Goal: Task Accomplishment & Management: Manage account settings

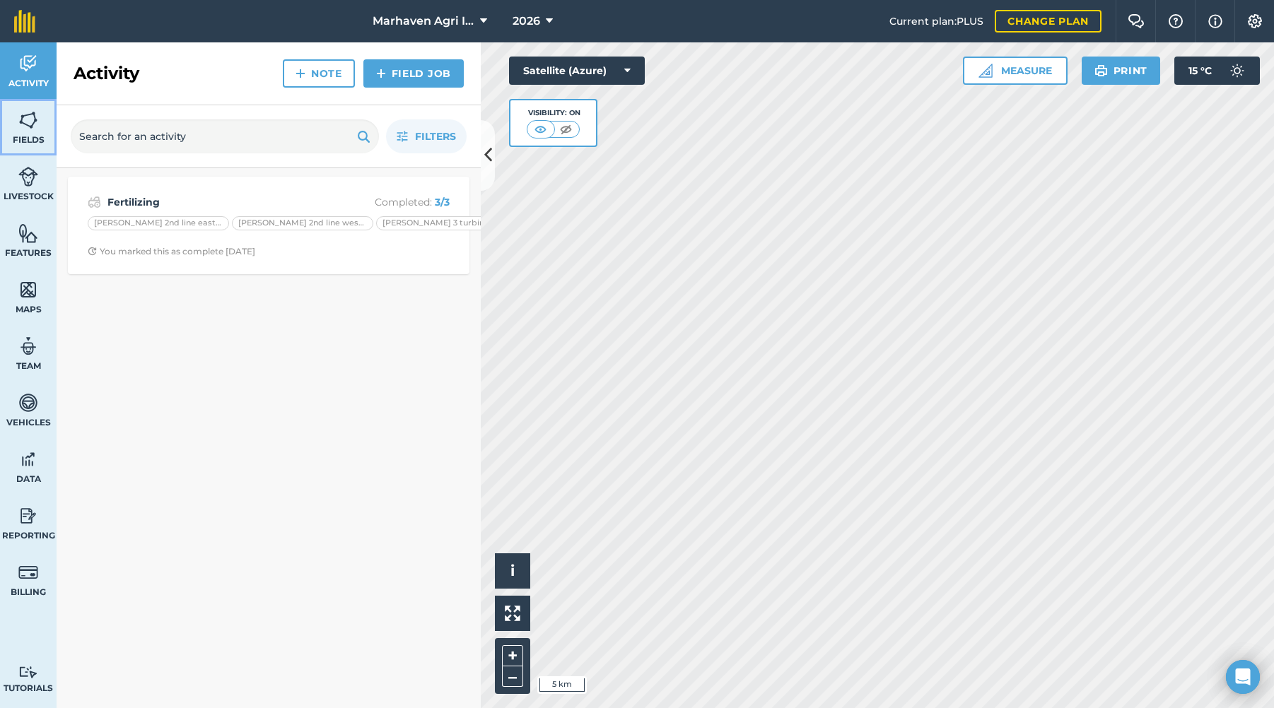
click at [34, 117] on img at bounding box center [28, 120] width 20 height 21
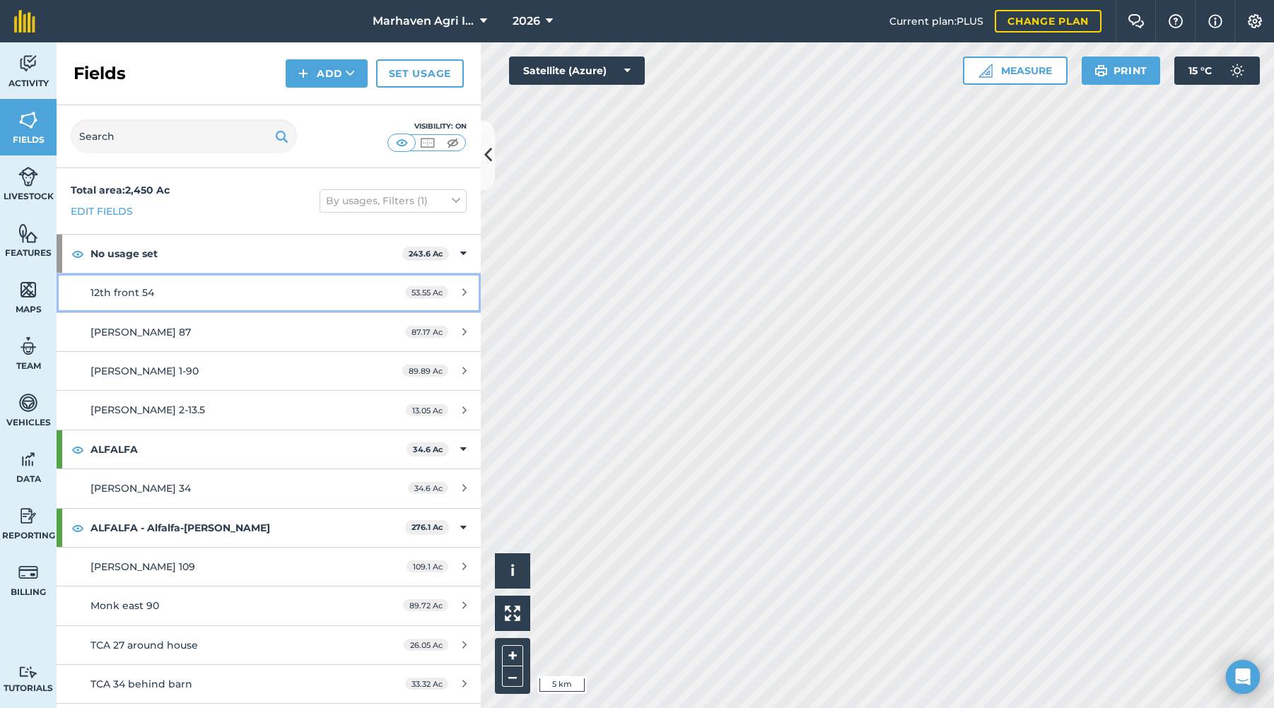
click at [221, 294] on div "12th front 54" at bounding box center [223, 293] width 266 height 16
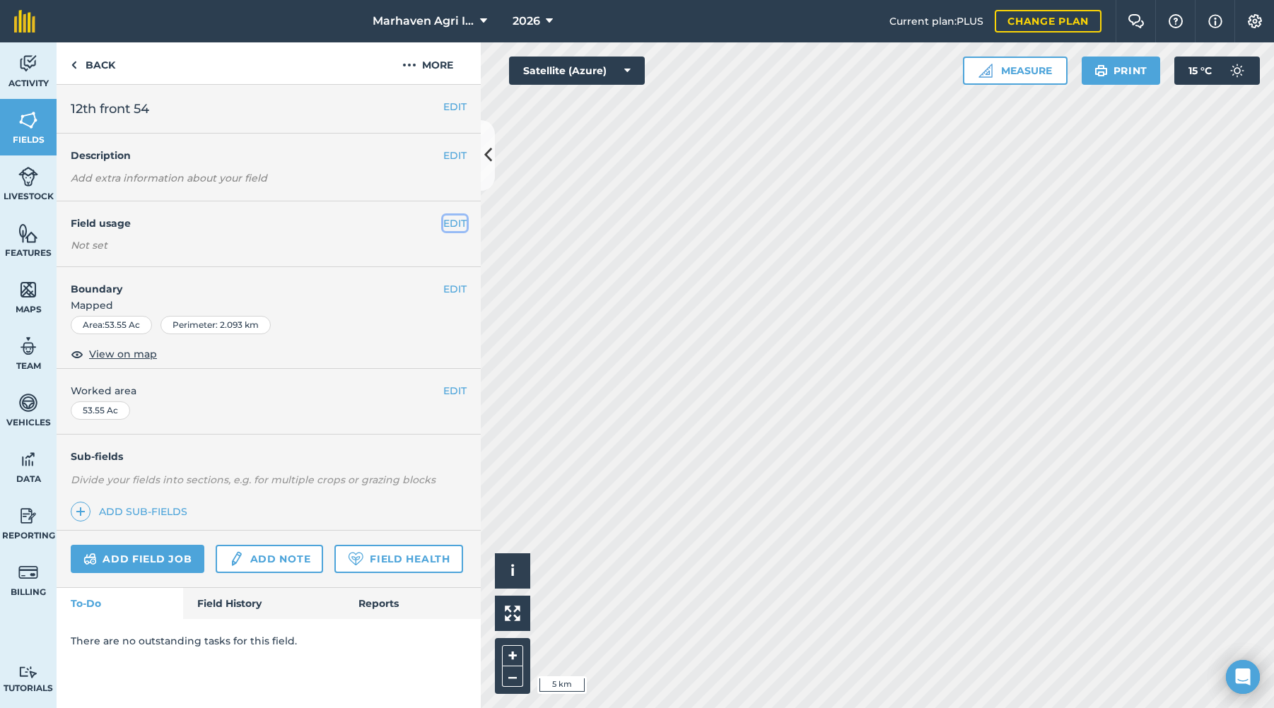
click at [455, 225] on button "EDIT" at bounding box center [454, 224] width 23 height 16
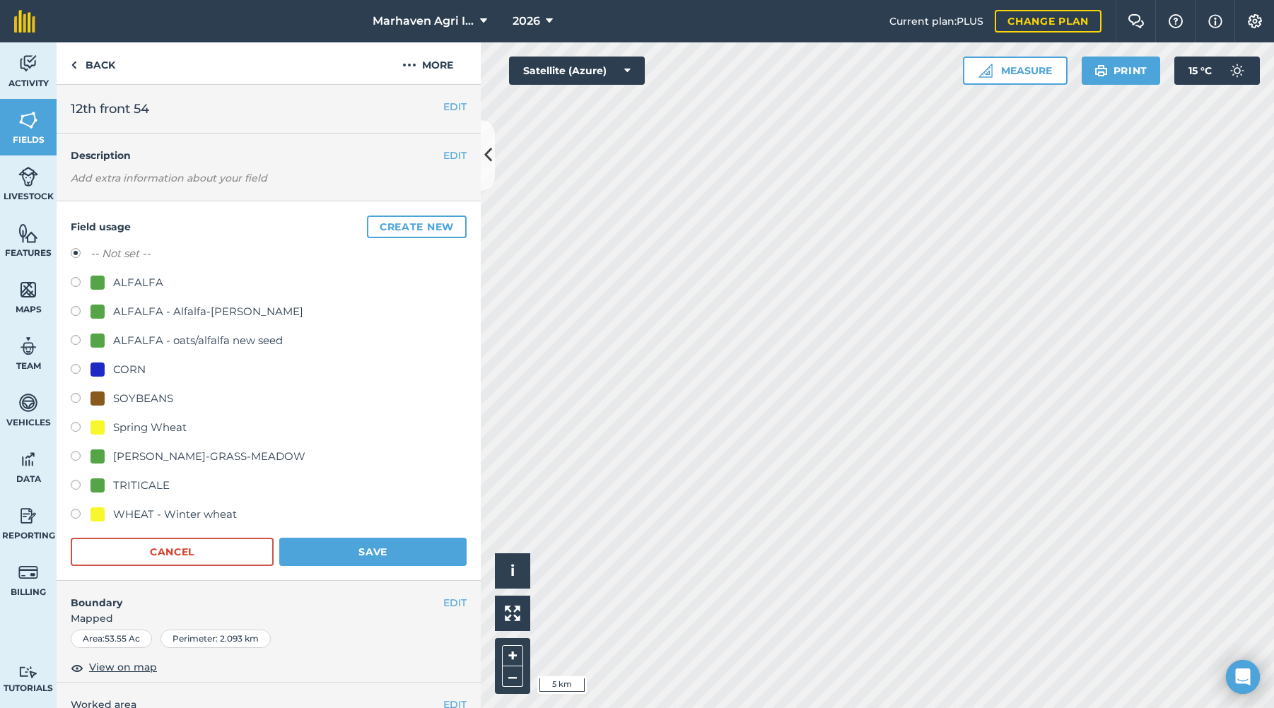
click at [76, 515] on label at bounding box center [81, 516] width 20 height 14
radio input "true"
radio input "false"
click at [344, 545] on button "Save" at bounding box center [372, 552] width 187 height 28
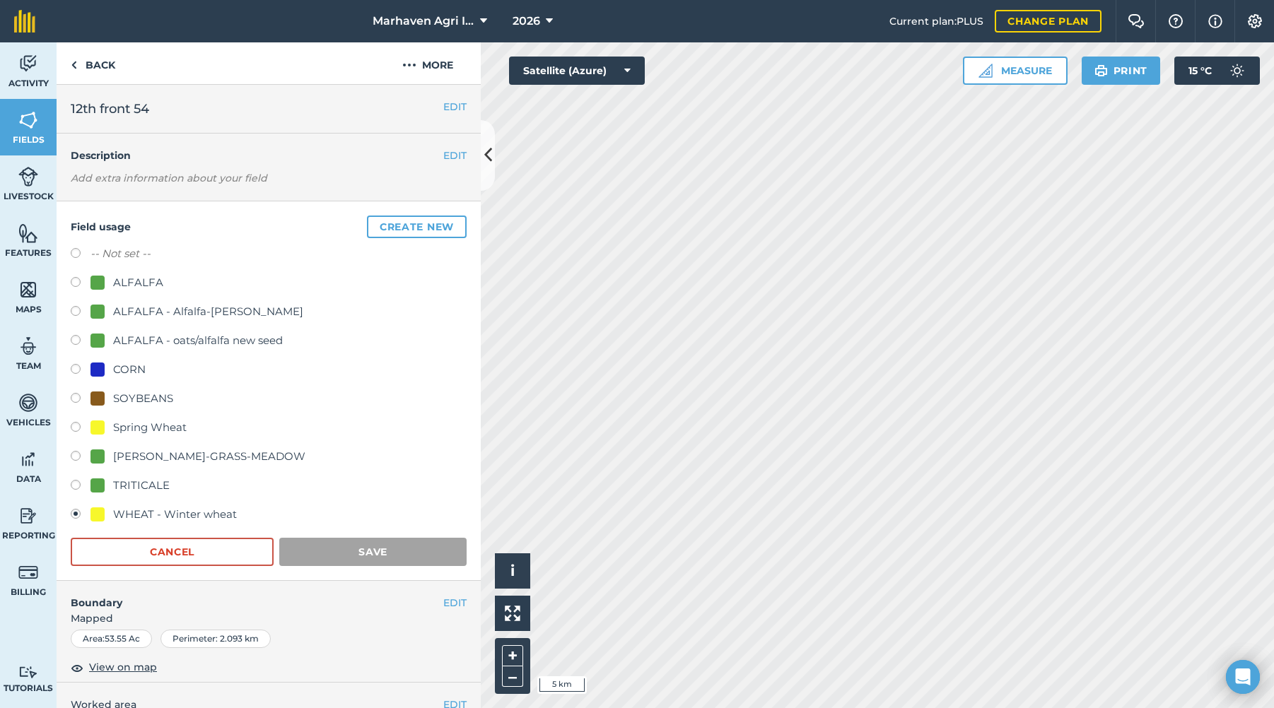
click at [358, 537] on form "-- Not set -- ALFALFA ALFALFA - Alfalfa-[PERSON_NAME]-Orchard ALFALFA - oats/al…" at bounding box center [269, 405] width 396 height 321
click at [76, 511] on label at bounding box center [81, 516] width 20 height 14
click at [77, 511] on label at bounding box center [81, 516] width 20 height 14
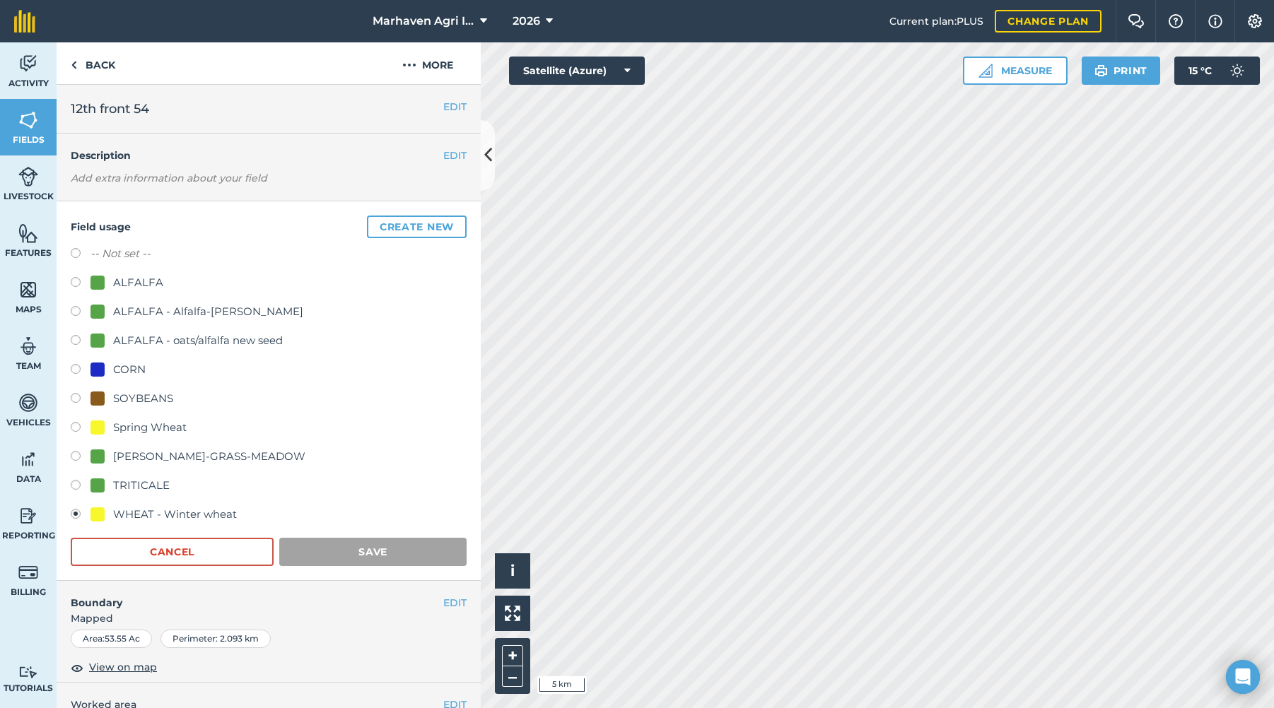
click at [284, 440] on div "-- Not set -- ALFALFA ALFALFA - Alfalfa-[PERSON_NAME]-Orchard ALFALFA - oats/al…" at bounding box center [269, 385] width 396 height 281
click at [105, 66] on link "Back" at bounding box center [93, 63] width 73 height 42
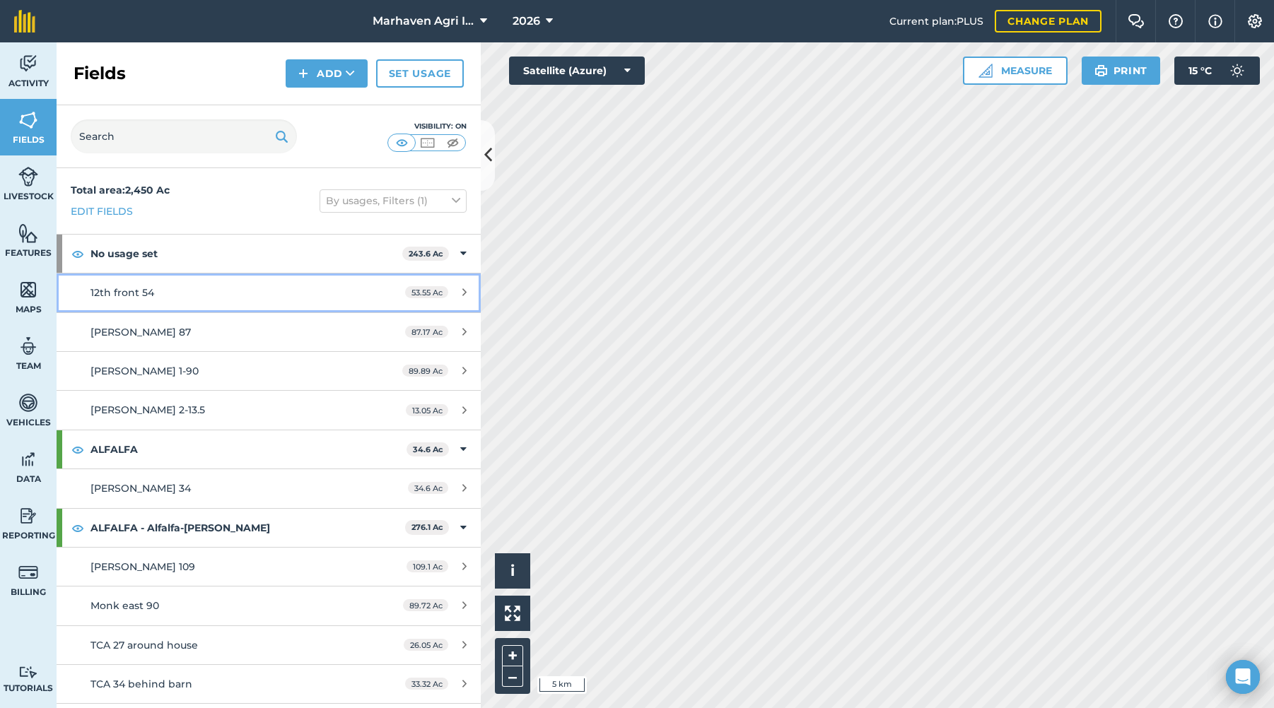
click at [187, 289] on div "12th front 54" at bounding box center [223, 293] width 266 height 16
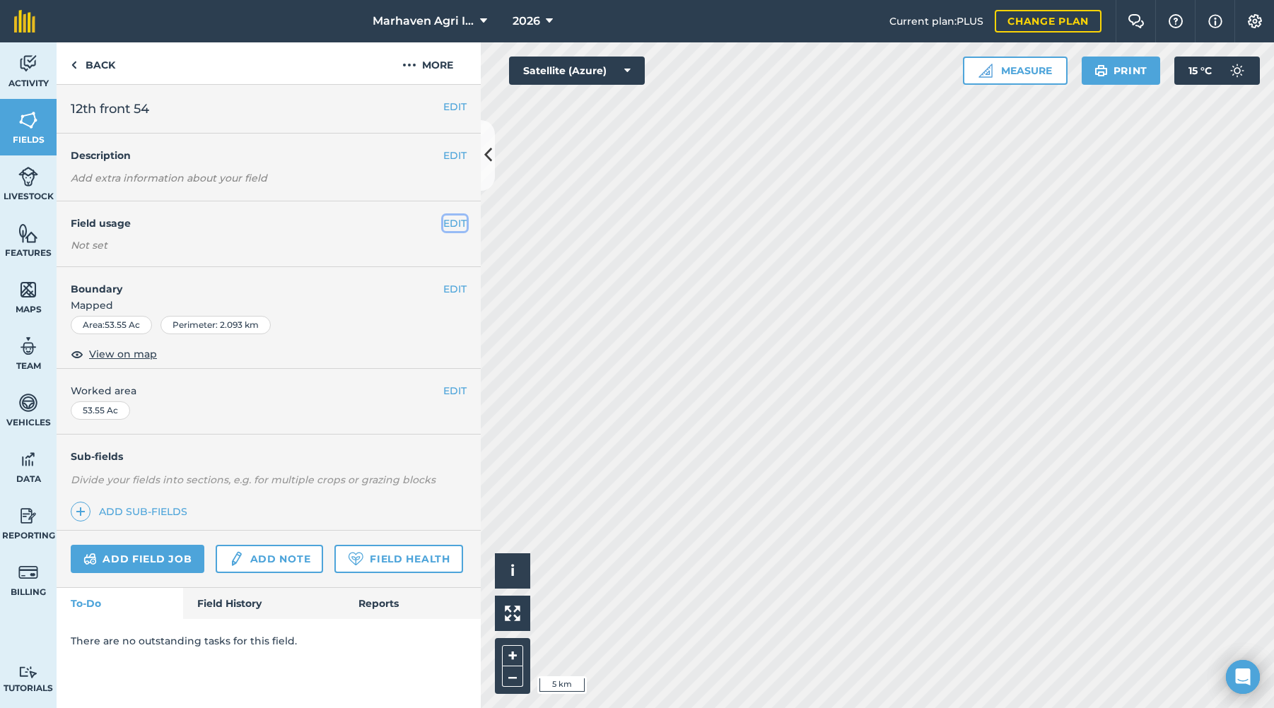
click at [456, 226] on button "EDIT" at bounding box center [454, 224] width 23 height 16
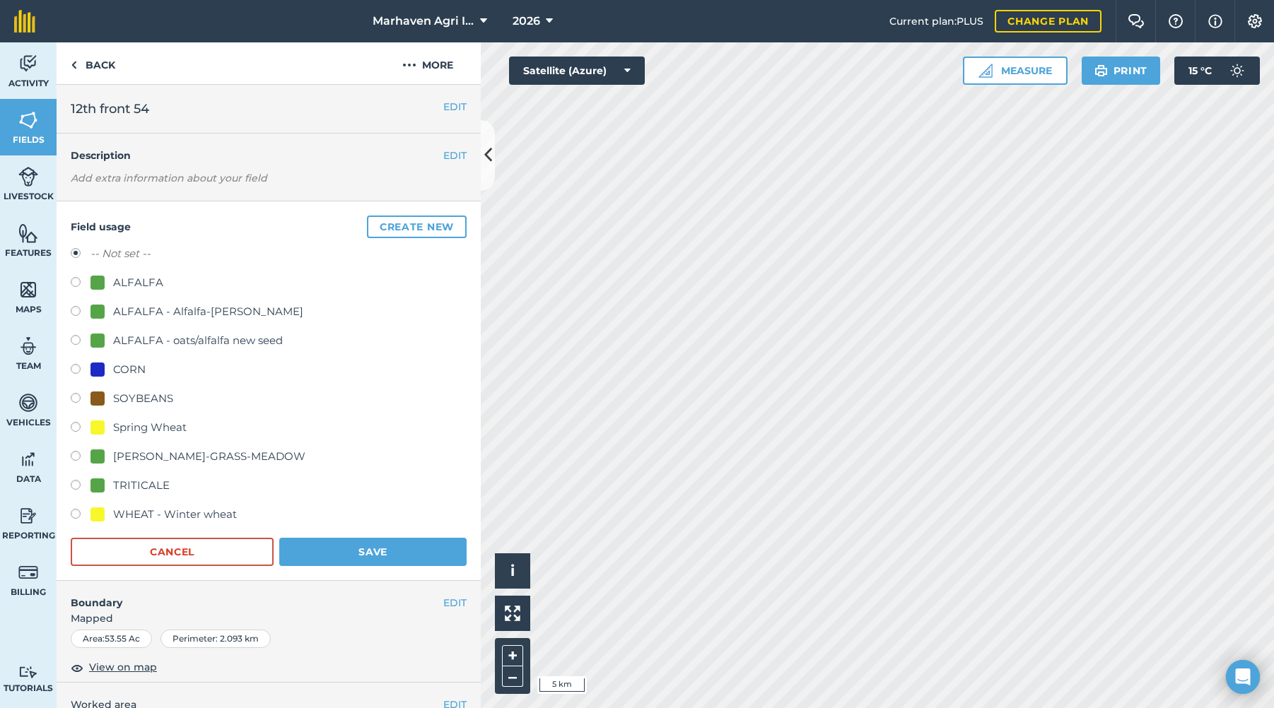
click at [75, 514] on label at bounding box center [81, 516] width 20 height 14
radio input "true"
radio input "false"
click at [355, 553] on button "Save" at bounding box center [372, 552] width 187 height 28
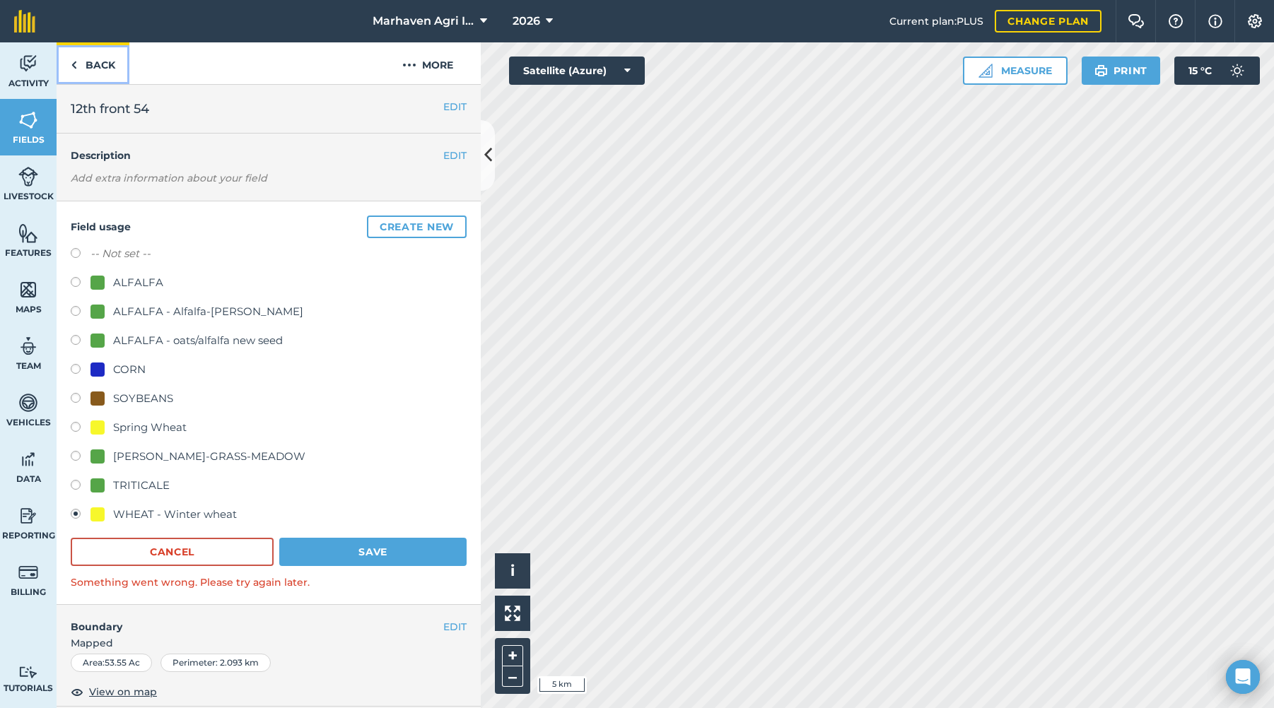
click at [98, 64] on link "Back" at bounding box center [93, 63] width 73 height 42
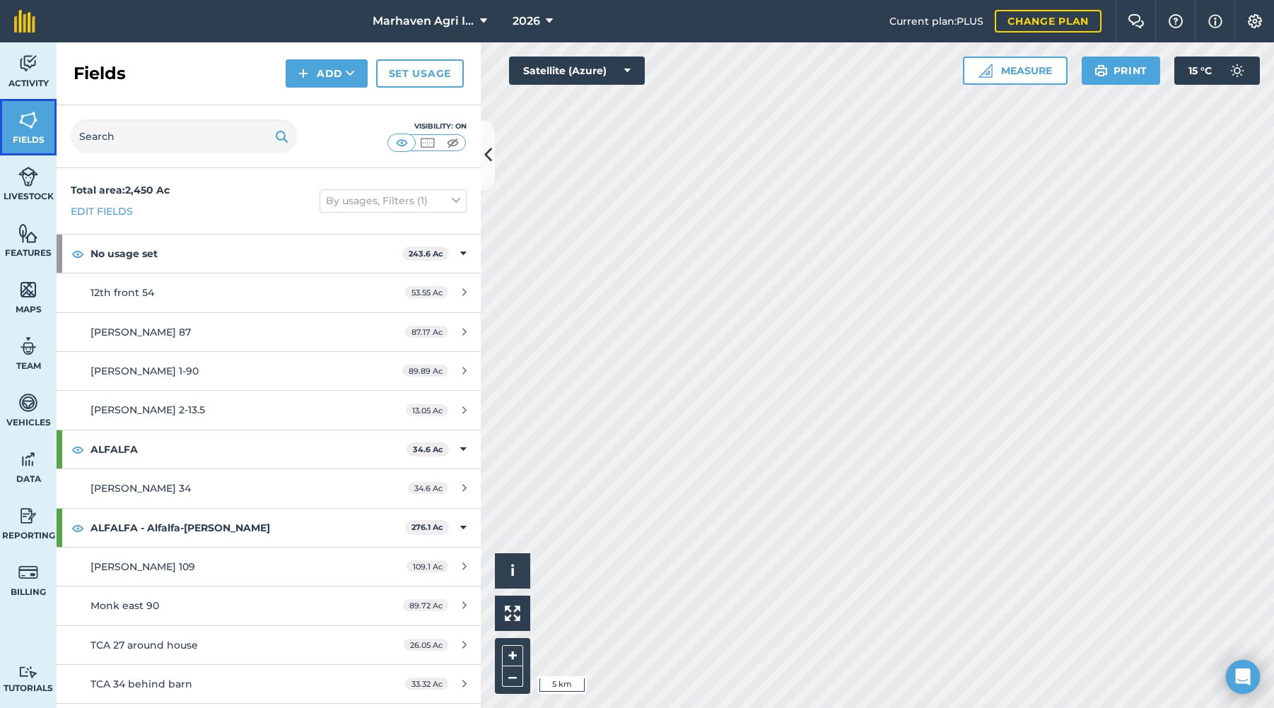
click at [32, 132] on link "Fields" at bounding box center [28, 127] width 57 height 57
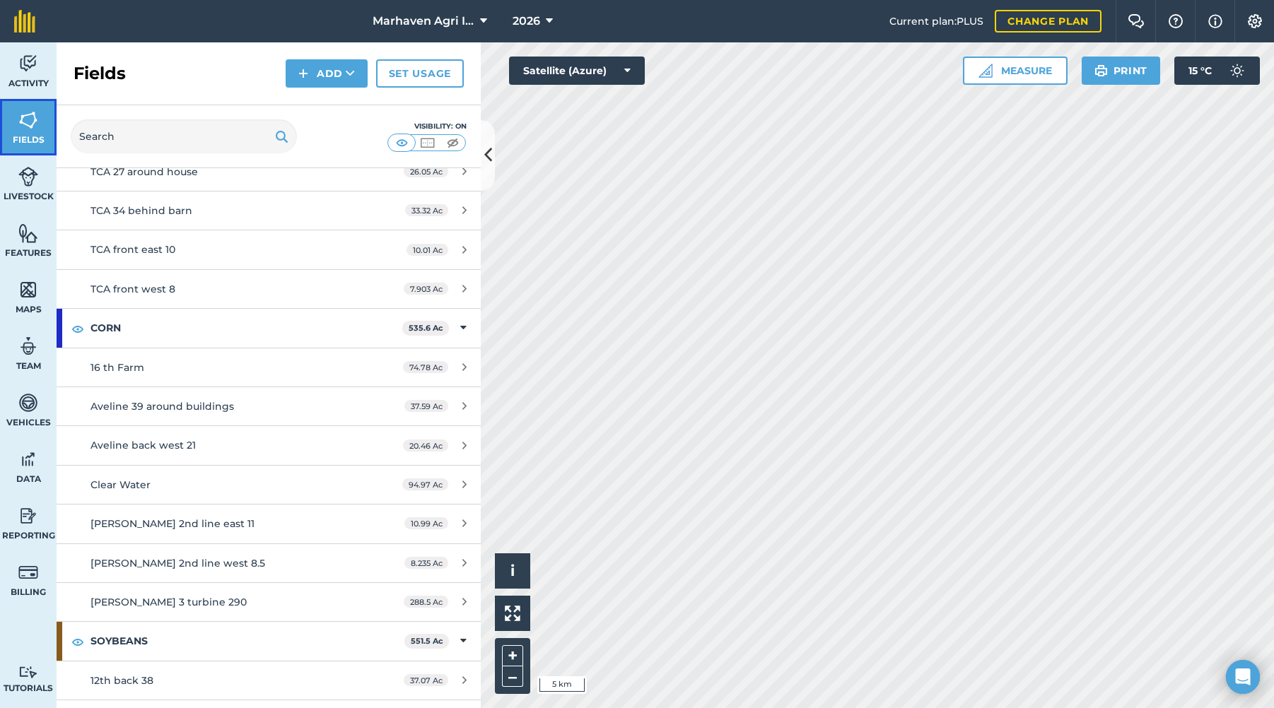
scroll to position [473, 0]
click at [23, 114] on img at bounding box center [28, 120] width 20 height 21
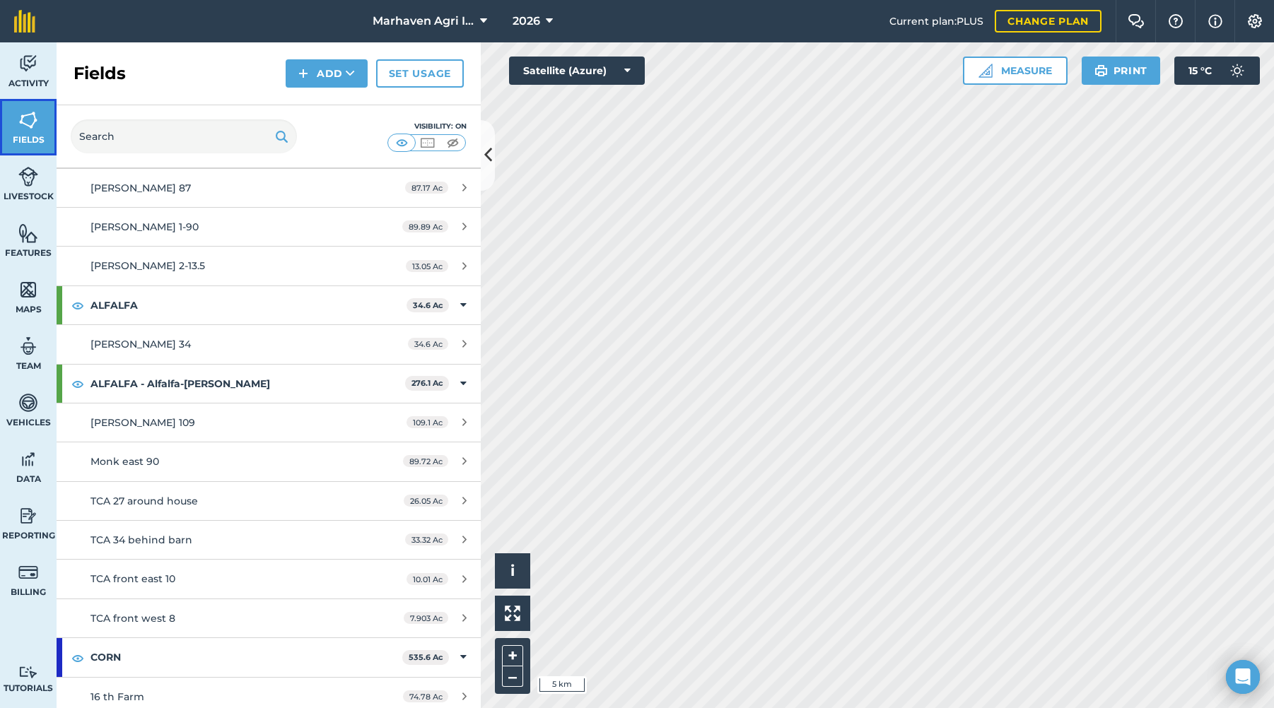
scroll to position [0, 0]
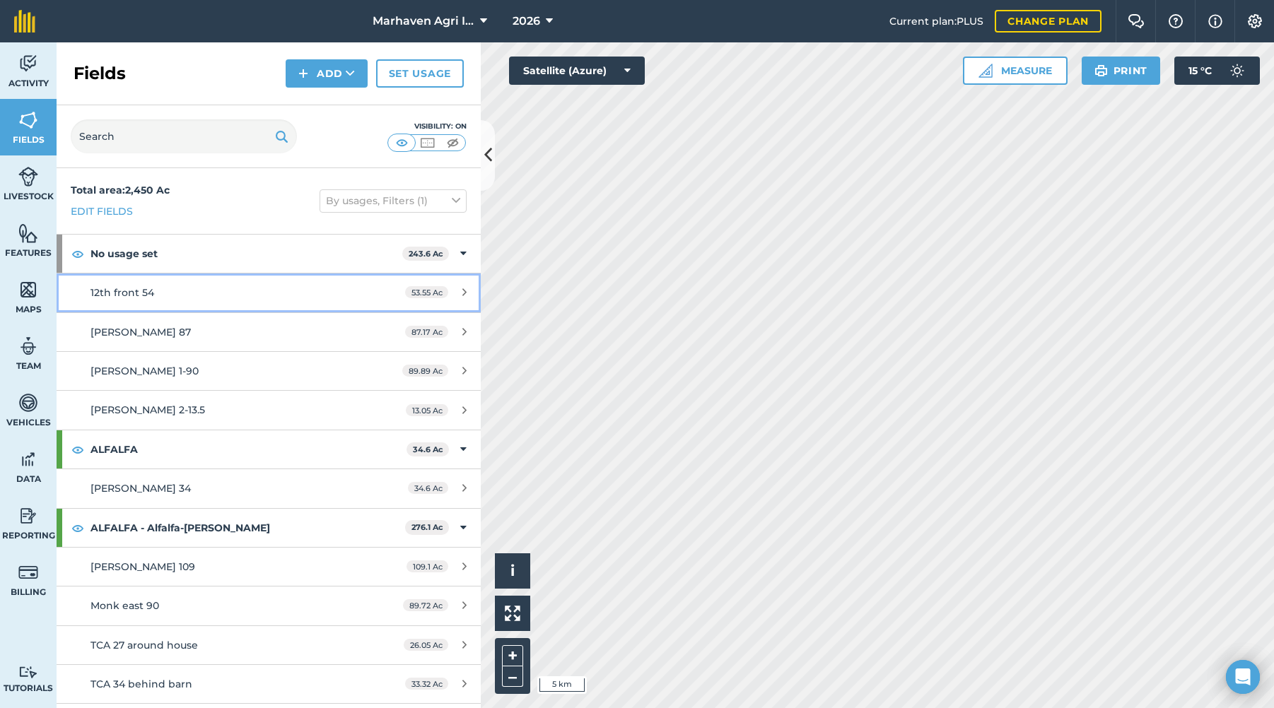
click at [184, 293] on div "12th front 54" at bounding box center [223, 293] width 266 height 16
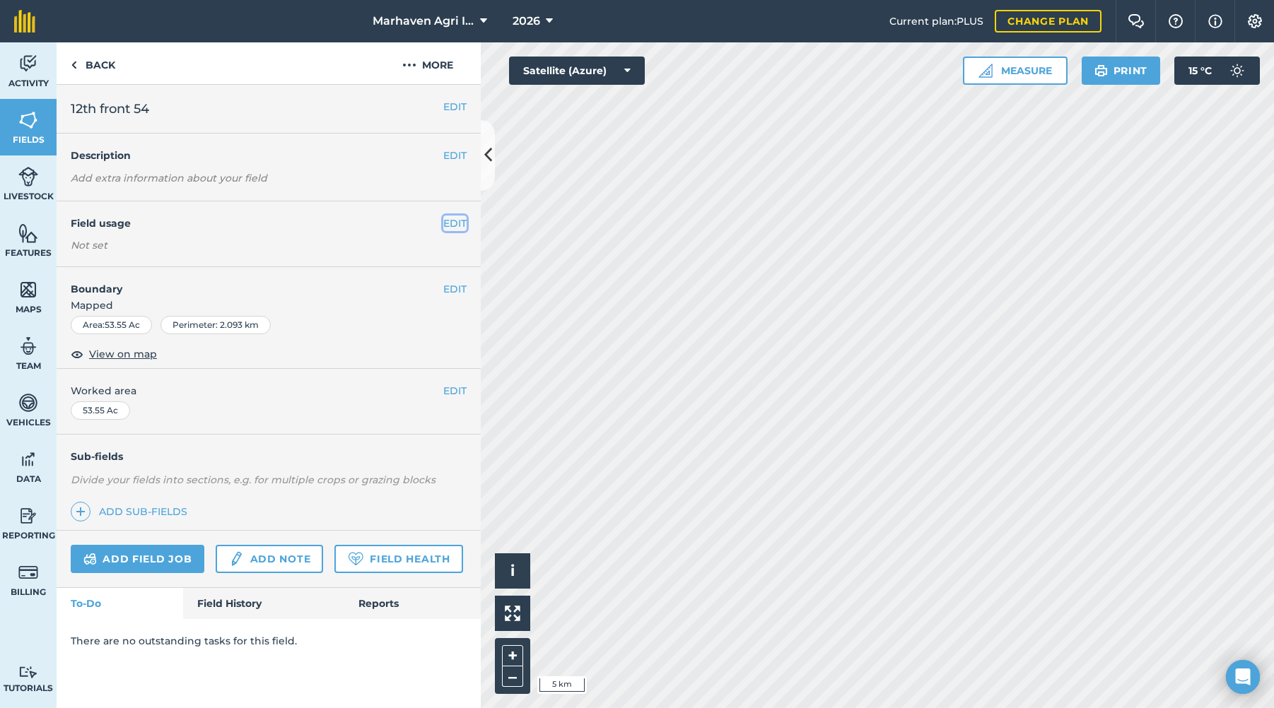
click at [459, 219] on button "EDIT" at bounding box center [454, 224] width 23 height 16
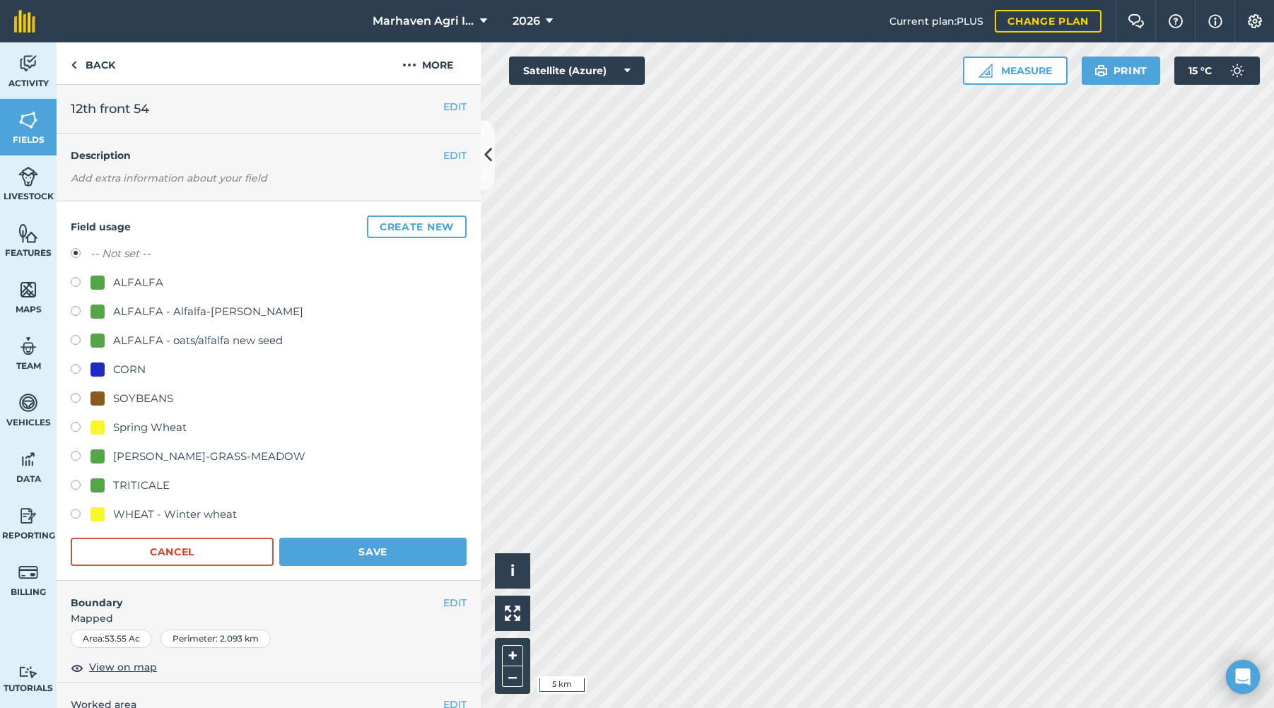
click at [81, 511] on label at bounding box center [81, 516] width 20 height 14
radio input "true"
radio input "false"
click at [366, 553] on button "Save" at bounding box center [372, 552] width 187 height 28
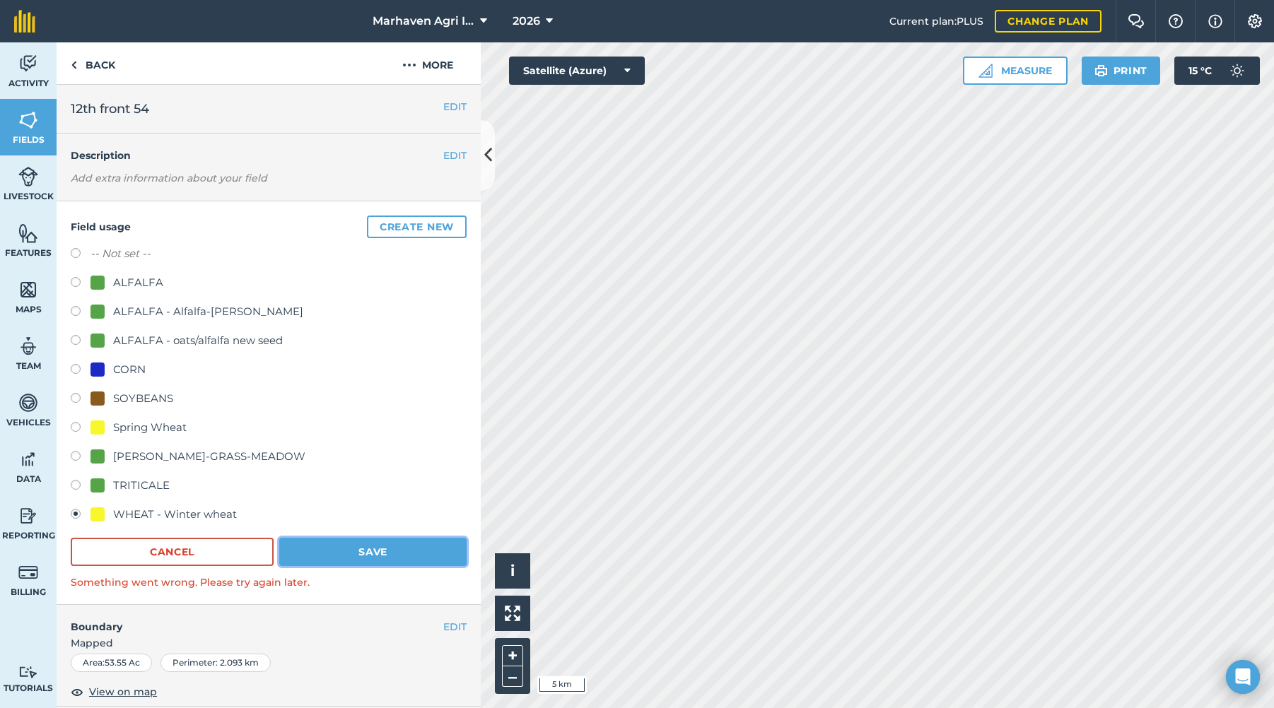
click at [373, 546] on button "Save" at bounding box center [372, 552] width 187 height 28
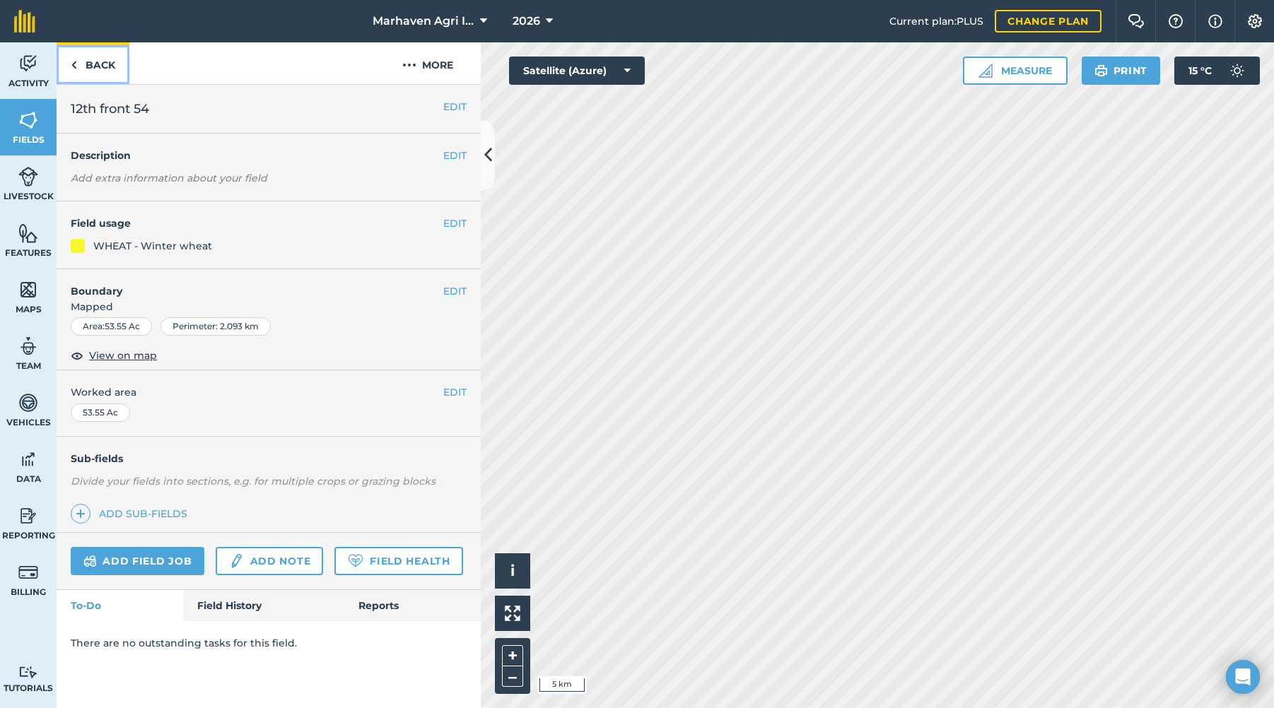
click at [98, 66] on link "Back" at bounding box center [93, 63] width 73 height 42
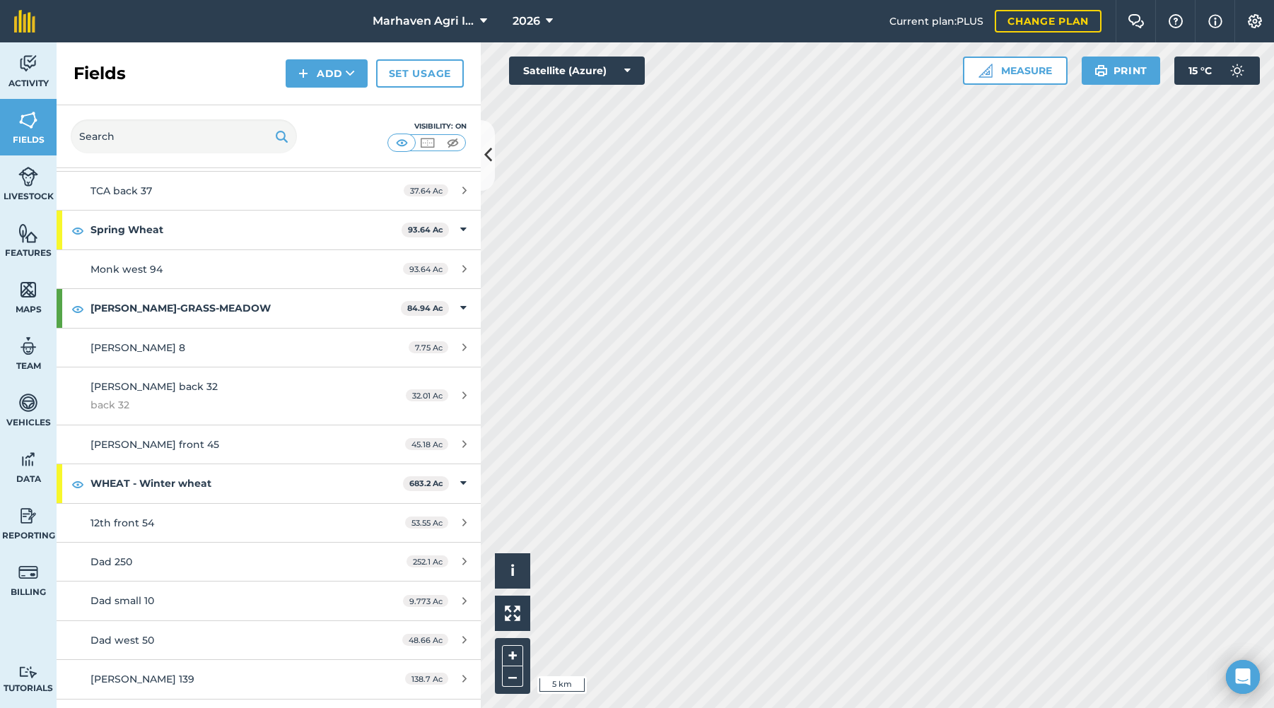
scroll to position [1463, 0]
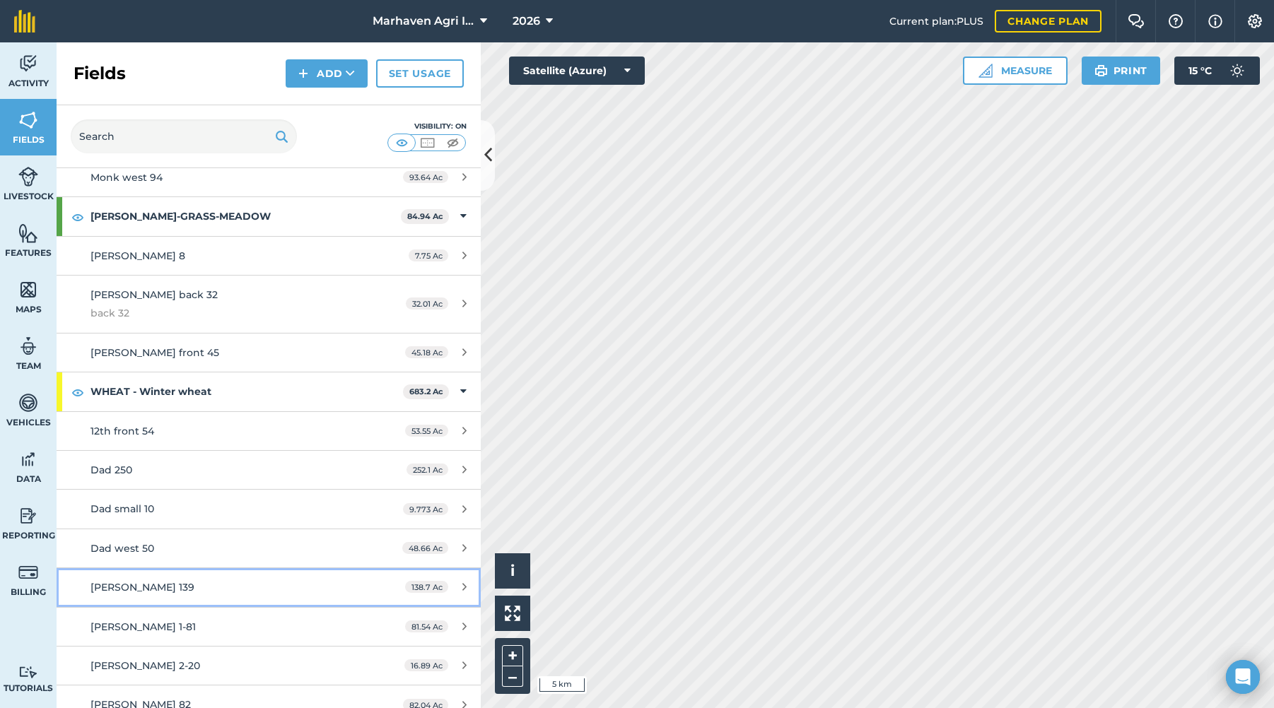
click at [214, 580] on div "[PERSON_NAME] 139" at bounding box center [223, 588] width 266 height 16
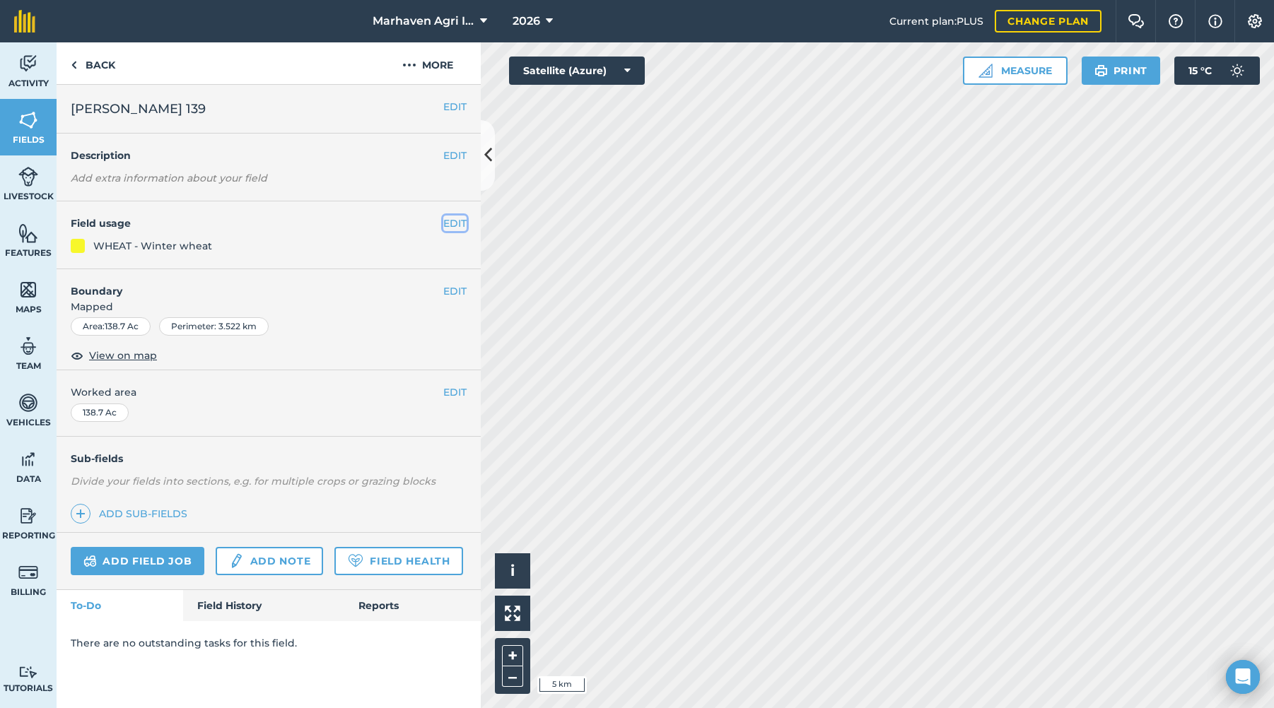
click at [464, 218] on button "EDIT" at bounding box center [454, 224] width 23 height 16
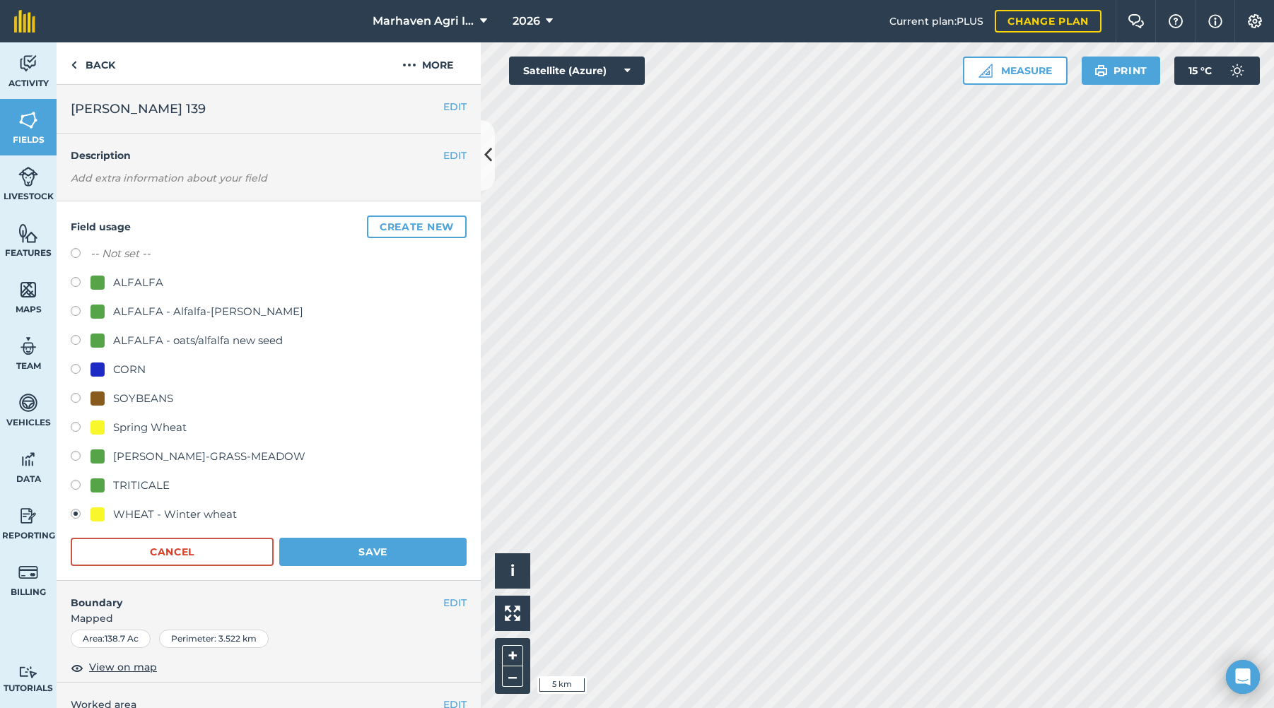
click at [73, 254] on label at bounding box center [81, 255] width 20 height 14
radio input "true"
radio input "false"
click at [373, 552] on button "Save" at bounding box center [372, 552] width 187 height 28
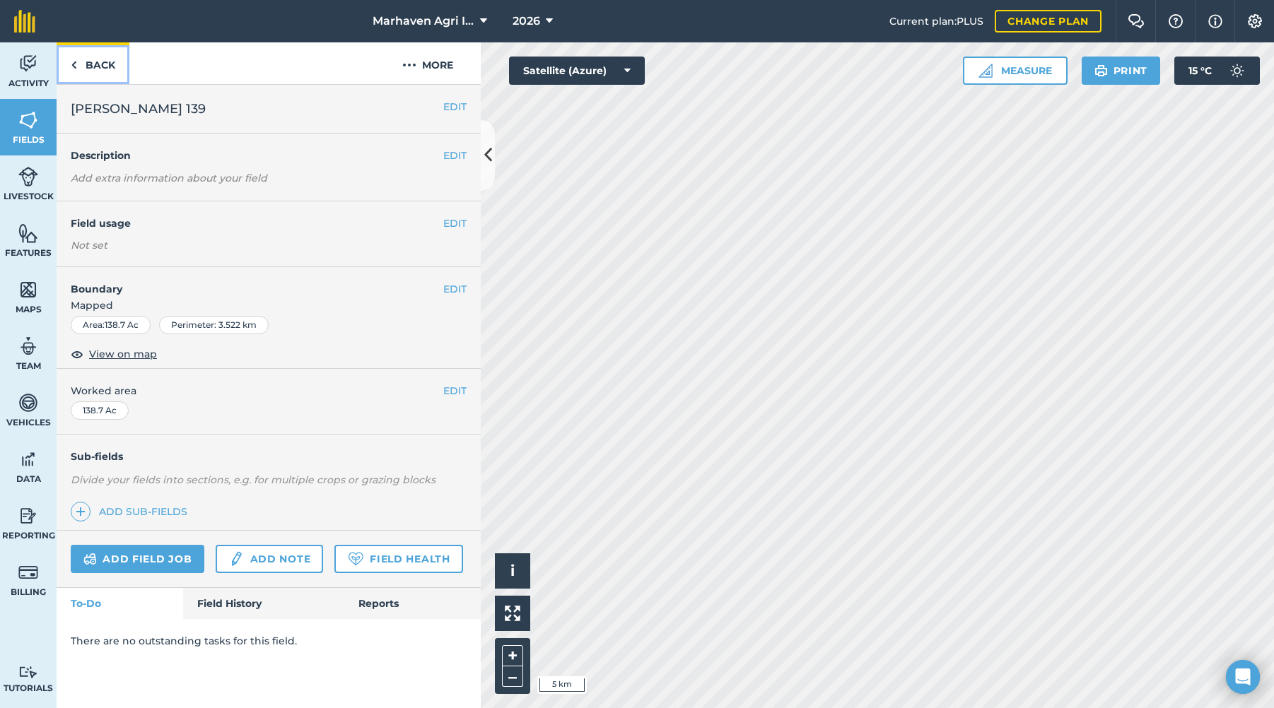
click at [96, 63] on link "Back" at bounding box center [93, 63] width 73 height 42
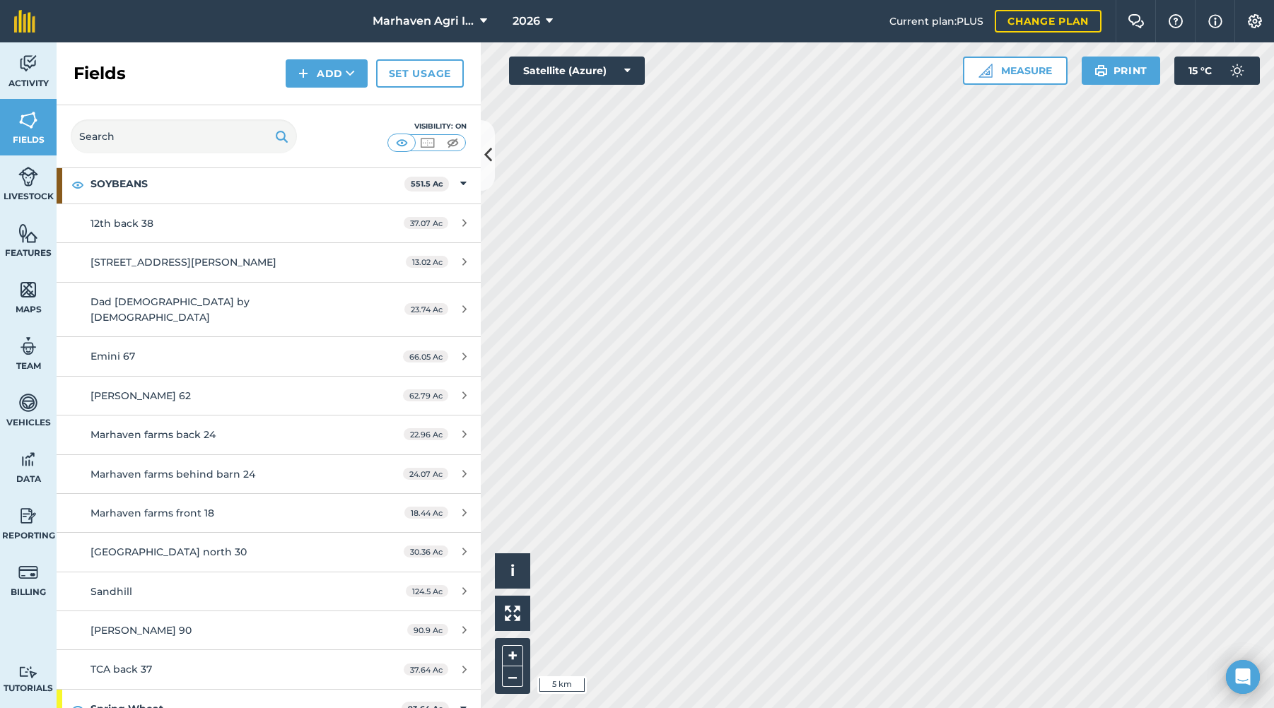
scroll to position [968, 0]
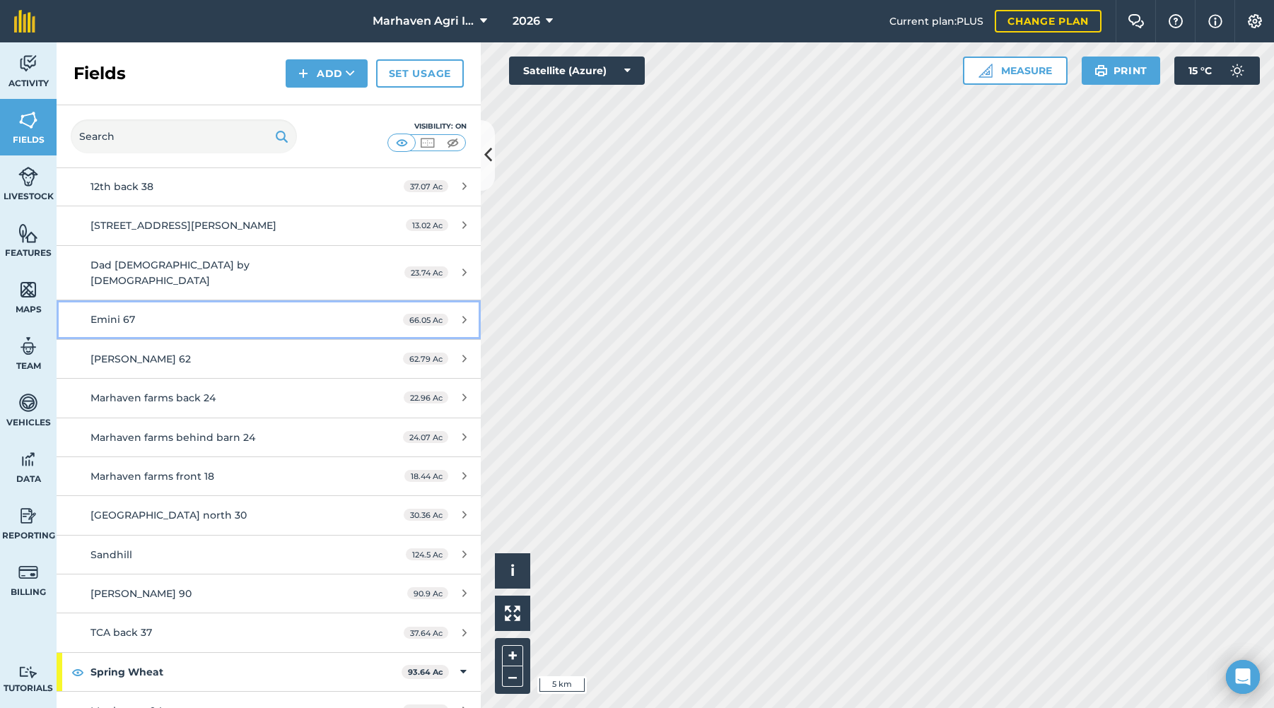
click at [234, 312] on div "Emini 67" at bounding box center [223, 320] width 266 height 16
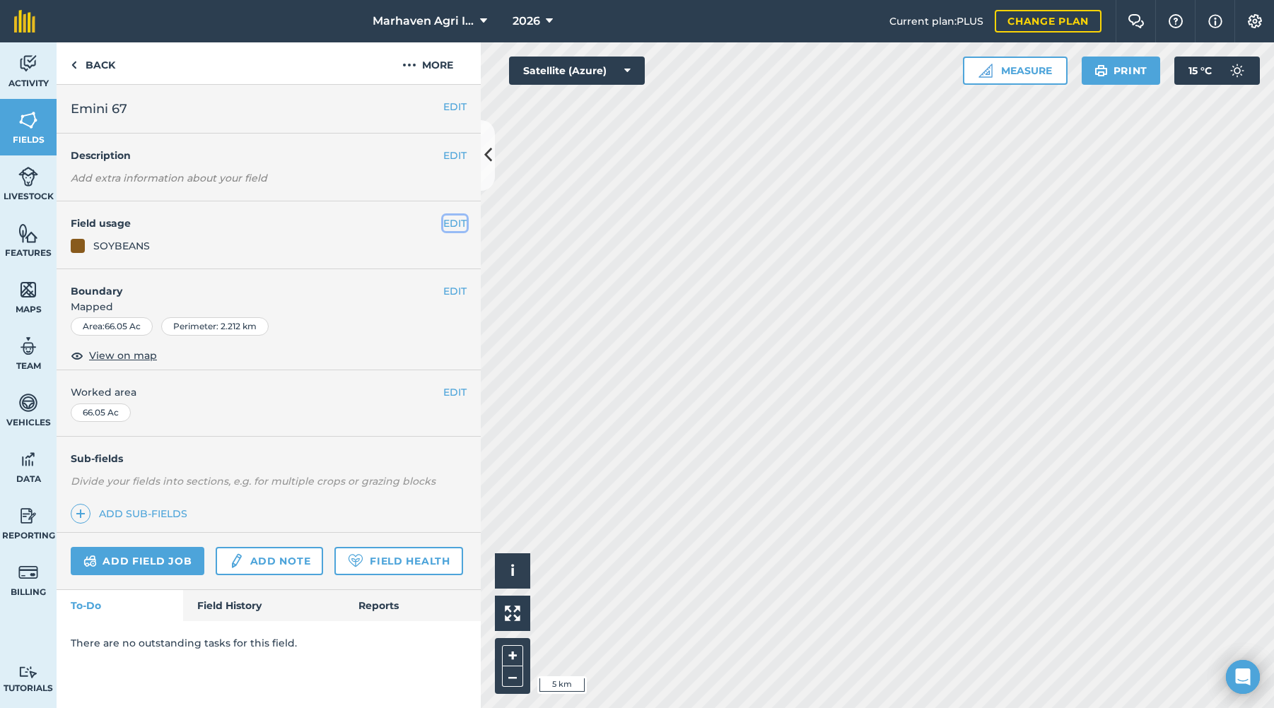
click at [449, 226] on button "EDIT" at bounding box center [454, 224] width 23 height 16
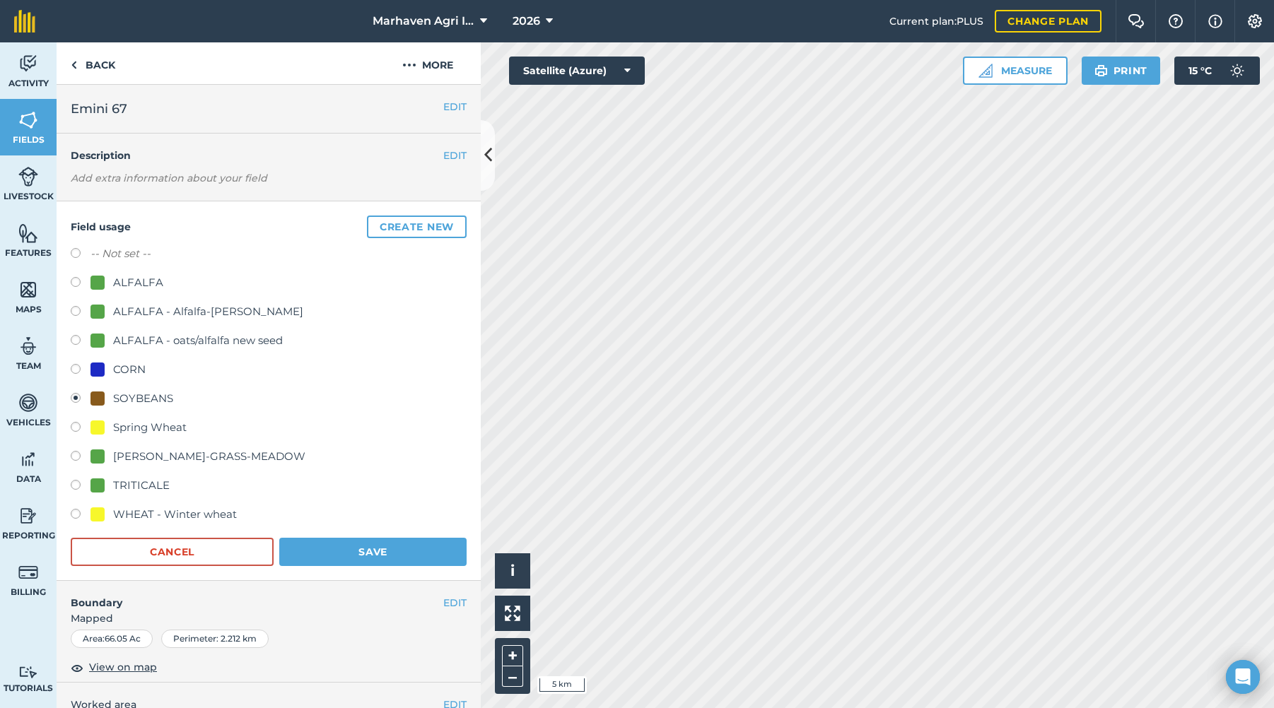
drag, startPoint x: 71, startPoint y: 252, endPoint x: 211, endPoint y: 295, distance: 146.7
click at [76, 253] on label at bounding box center [81, 255] width 20 height 14
radio input "true"
radio input "false"
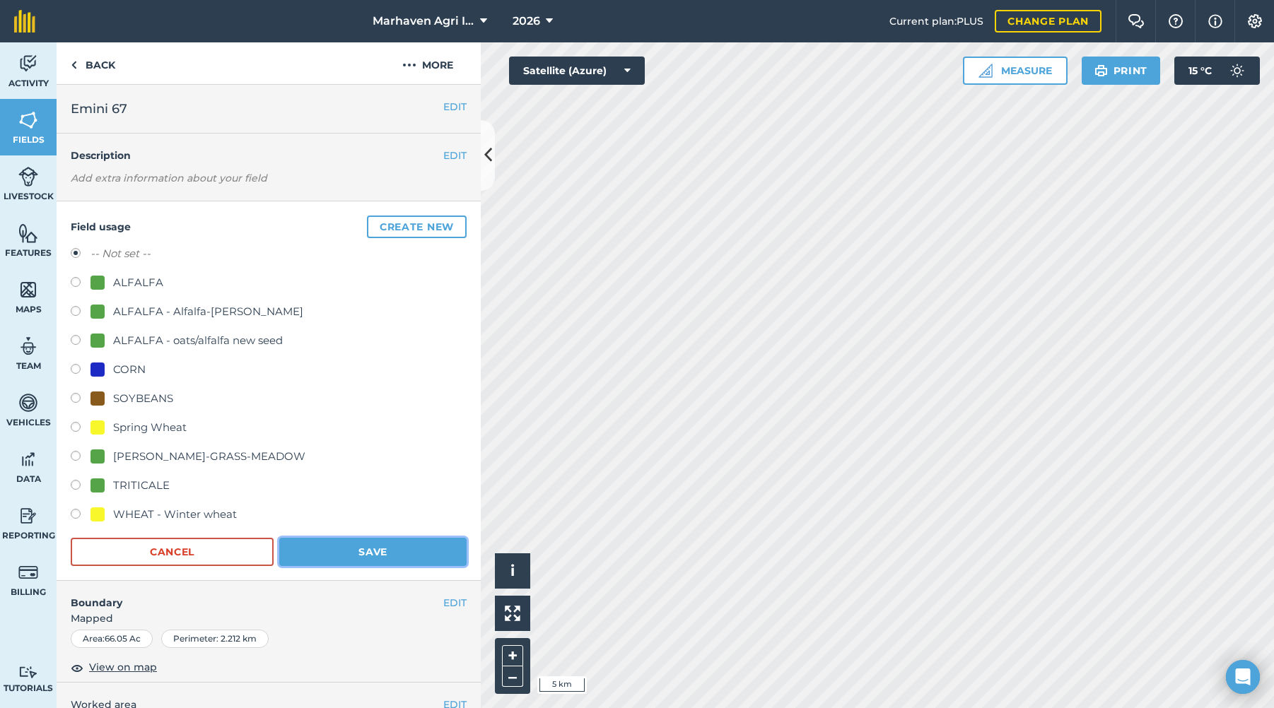
click at [379, 547] on button "Save" at bounding box center [372, 552] width 187 height 28
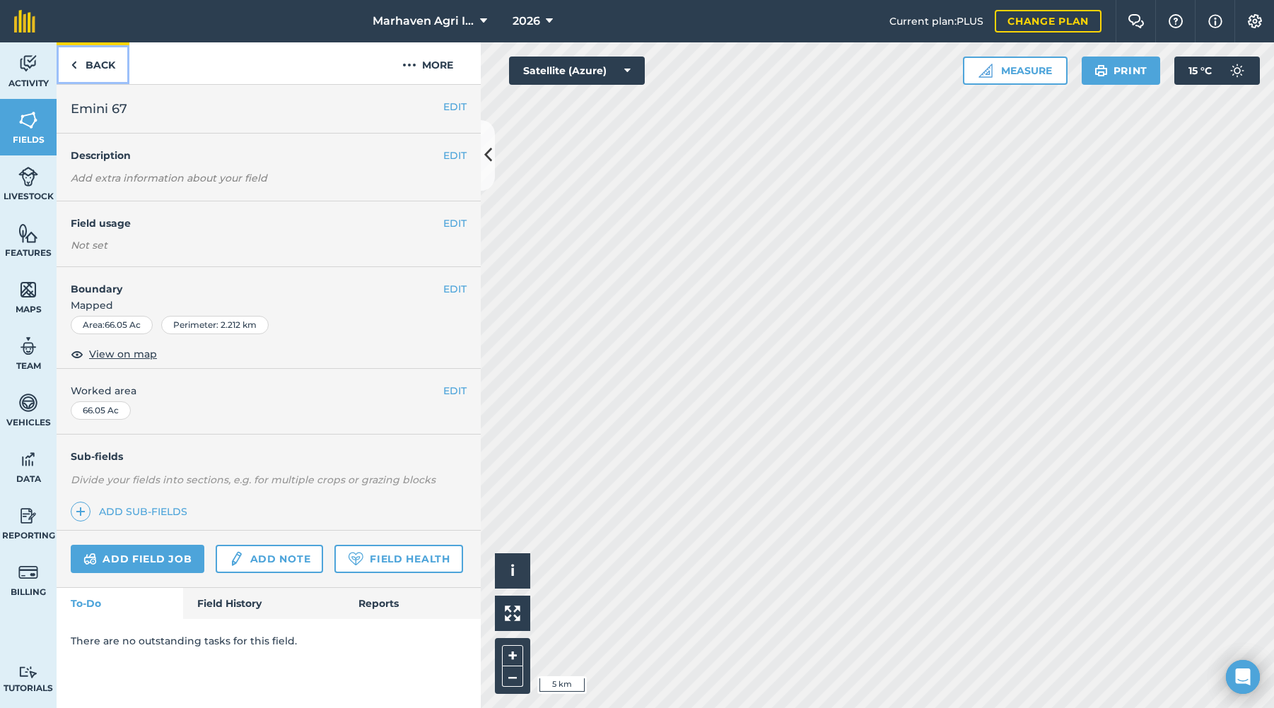
click at [96, 63] on link "Back" at bounding box center [93, 63] width 73 height 42
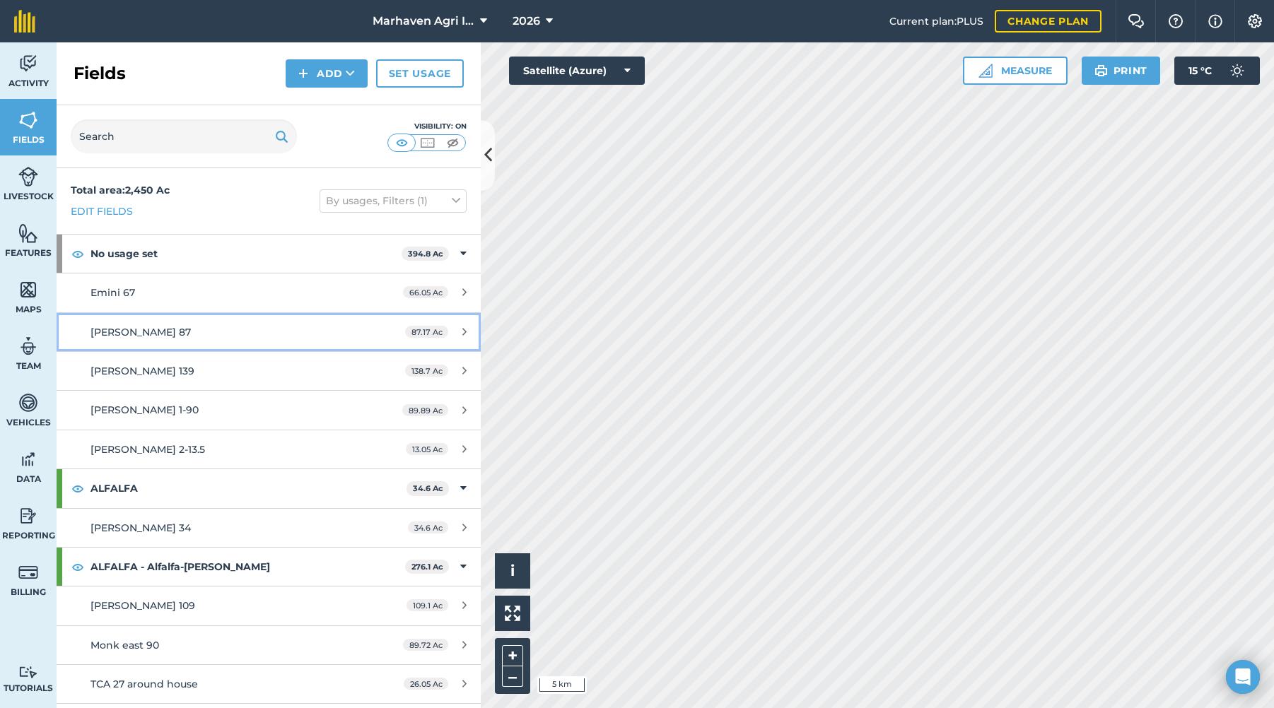
click at [184, 336] on div "[PERSON_NAME] 87" at bounding box center [223, 332] width 266 height 16
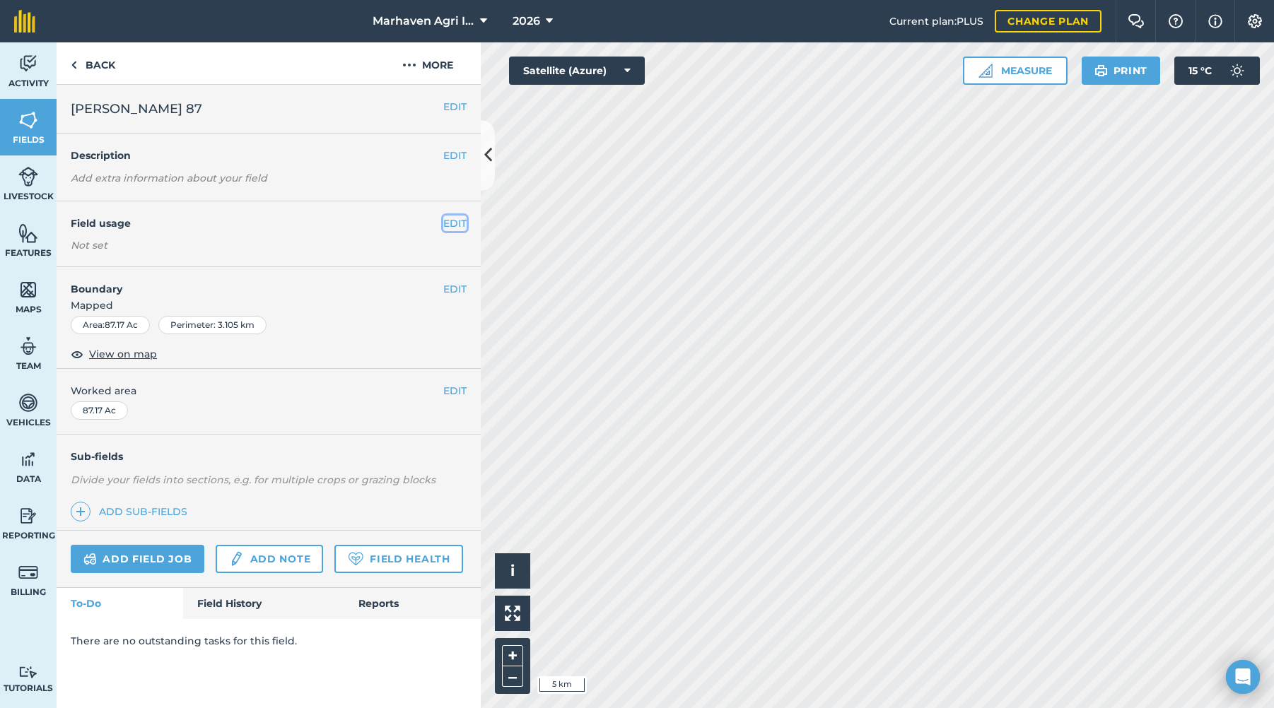
click at [454, 219] on button "EDIT" at bounding box center [454, 224] width 23 height 16
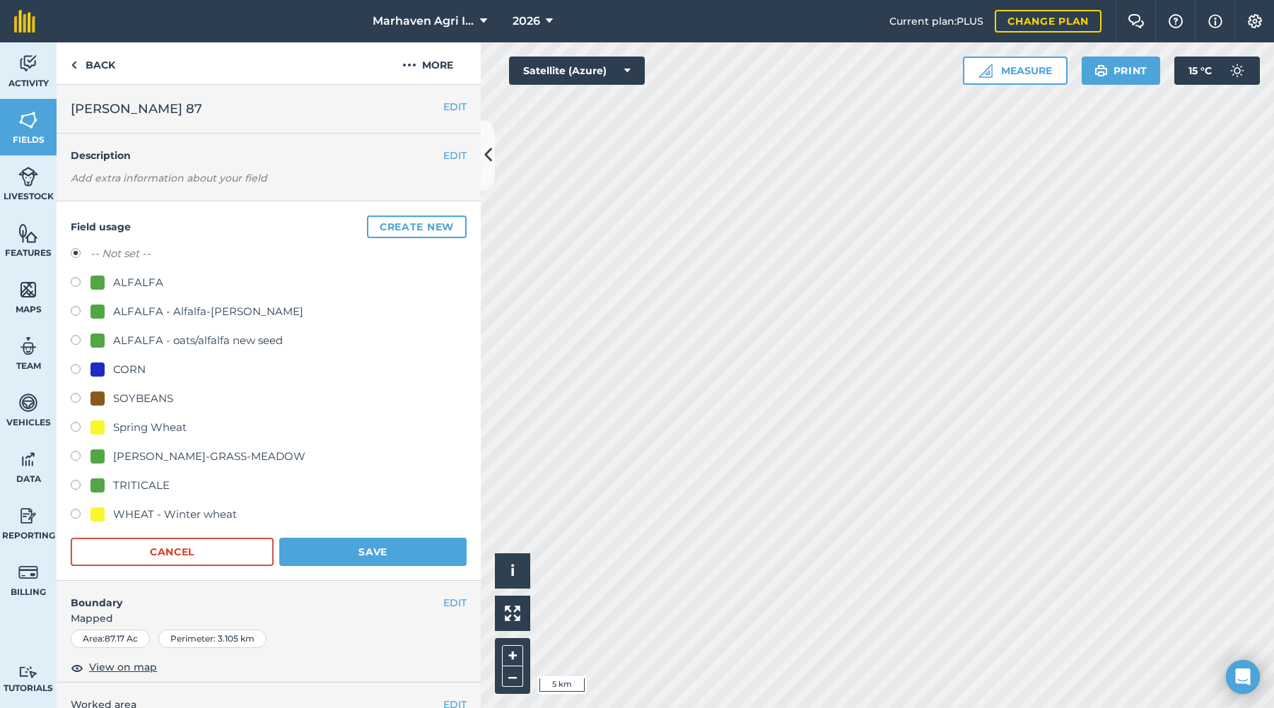
click at [68, 366] on div "Field usage Create new -- Not set -- ALFALFA ALFALFA - Alfalfa-[PERSON_NAME]-Or…" at bounding box center [269, 391] width 424 height 380
drag, startPoint x: 72, startPoint y: 368, endPoint x: 139, endPoint y: 393, distance: 71.6
click at [73, 368] on label at bounding box center [81, 371] width 20 height 14
radio input "true"
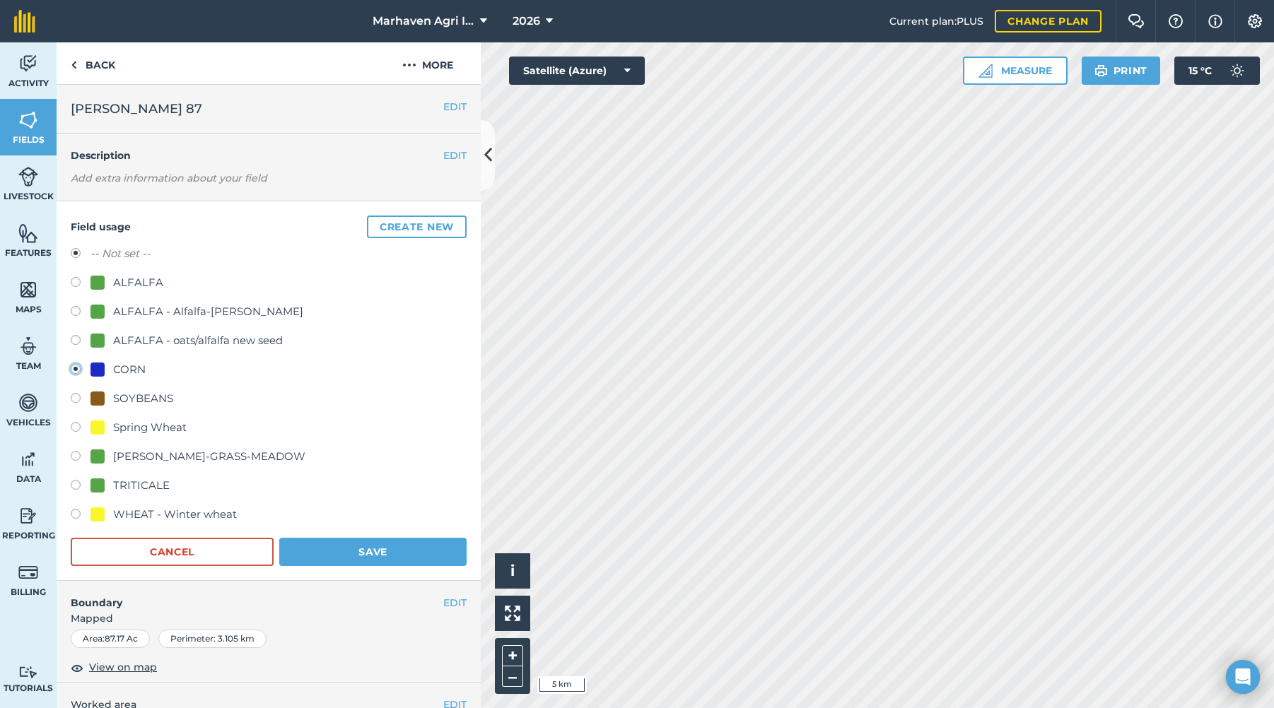
radio input "false"
click at [336, 550] on button "Save" at bounding box center [372, 552] width 187 height 28
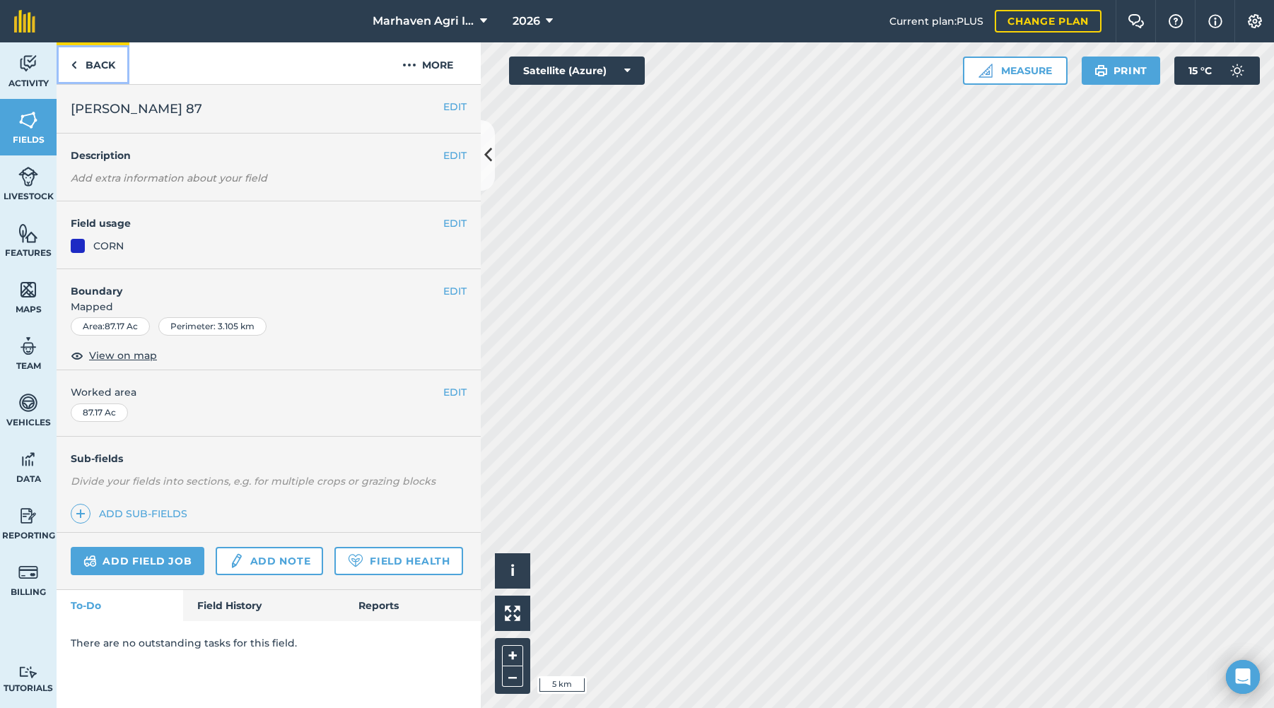
click at [98, 64] on link "Back" at bounding box center [93, 63] width 73 height 42
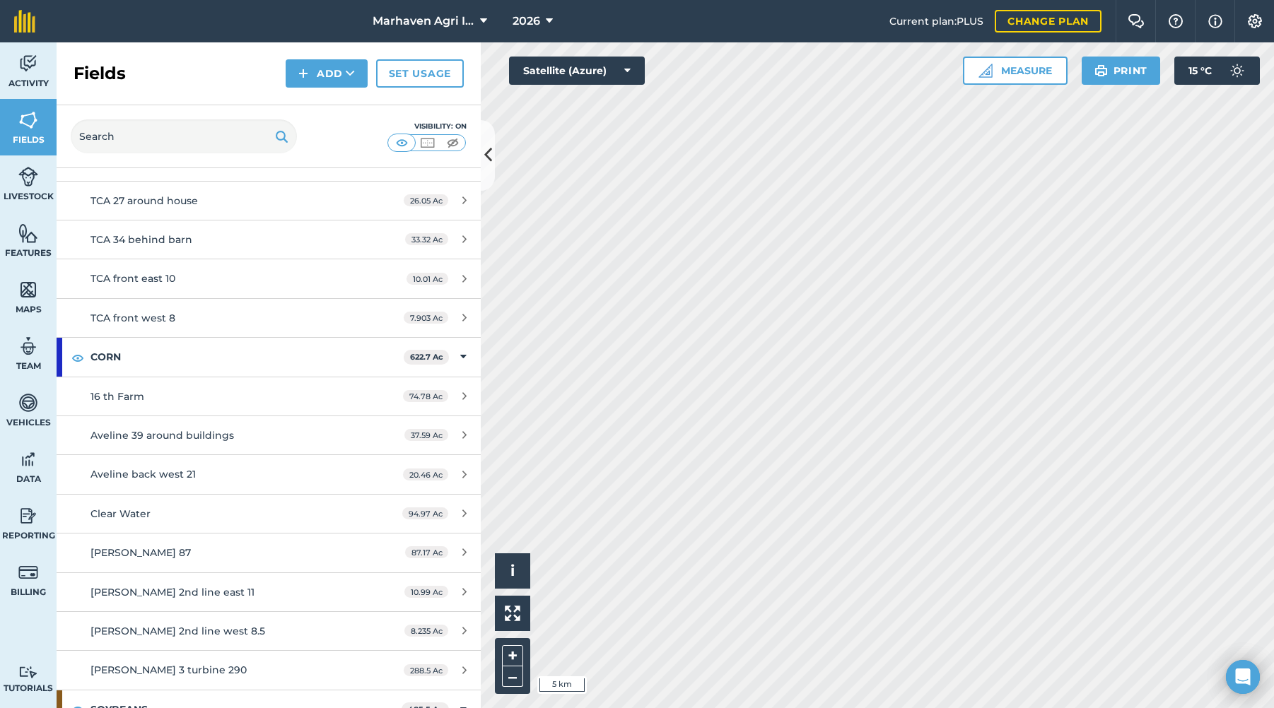
scroll to position [495, 0]
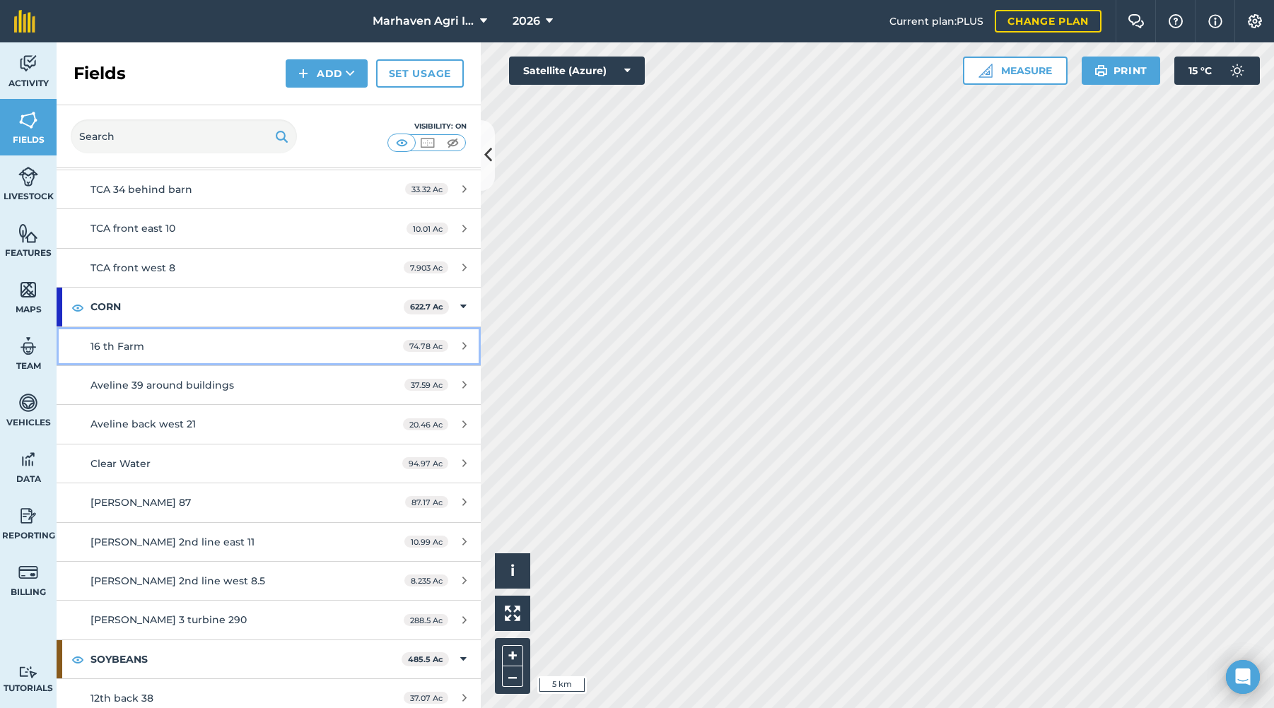
click at [233, 348] on div "16 th Farm" at bounding box center [223, 347] width 266 height 16
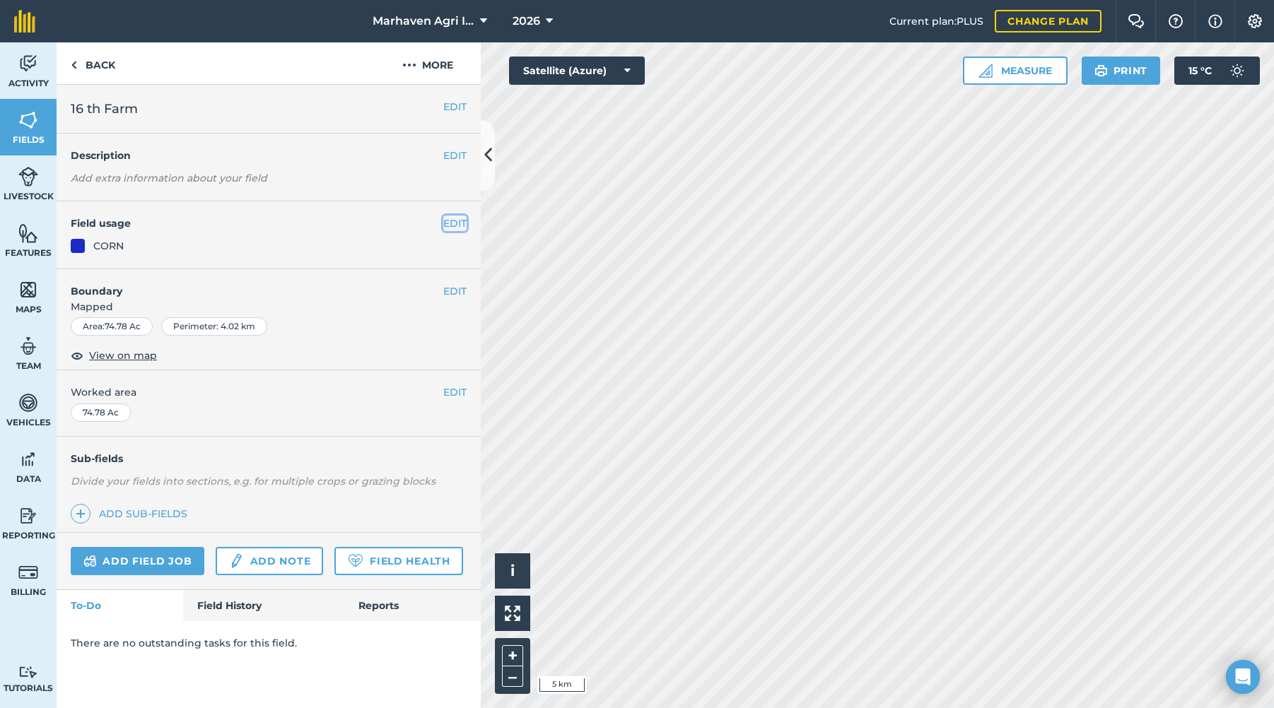
click at [450, 221] on button "EDIT" at bounding box center [454, 224] width 23 height 16
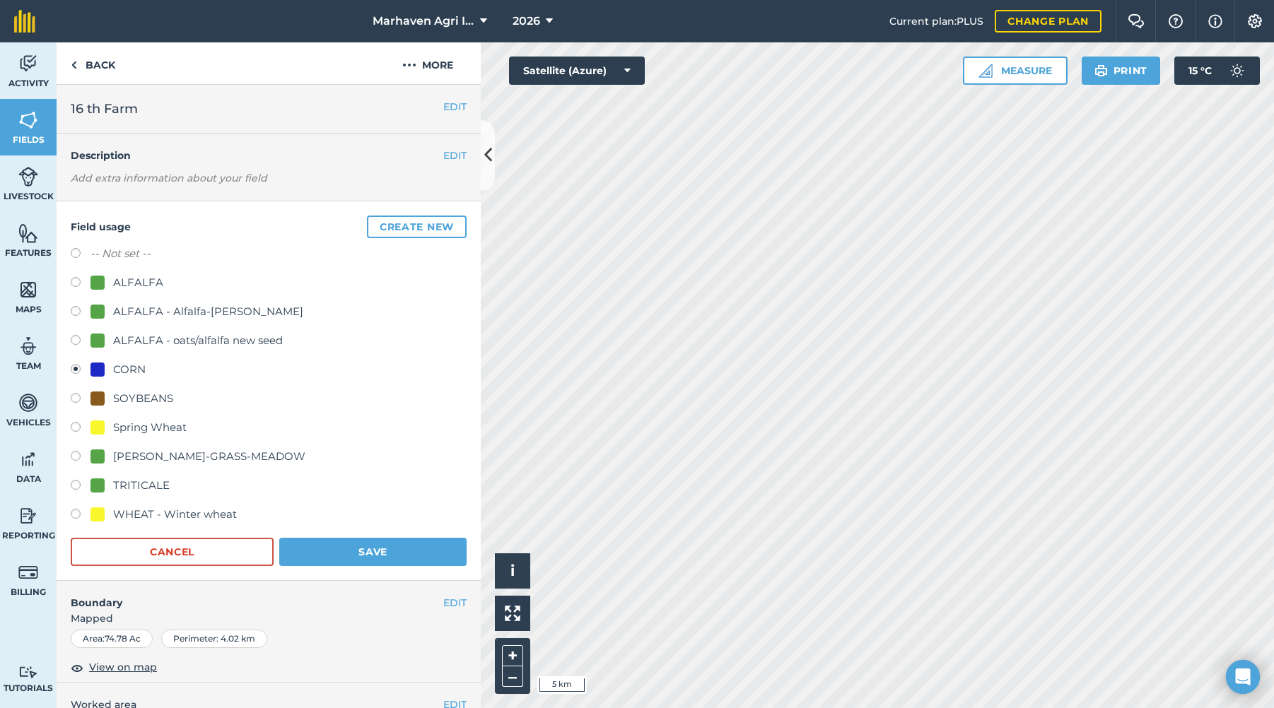
click at [75, 400] on label at bounding box center [81, 400] width 20 height 14
radio input "true"
radio input "false"
click at [358, 547] on button "Save" at bounding box center [372, 552] width 187 height 28
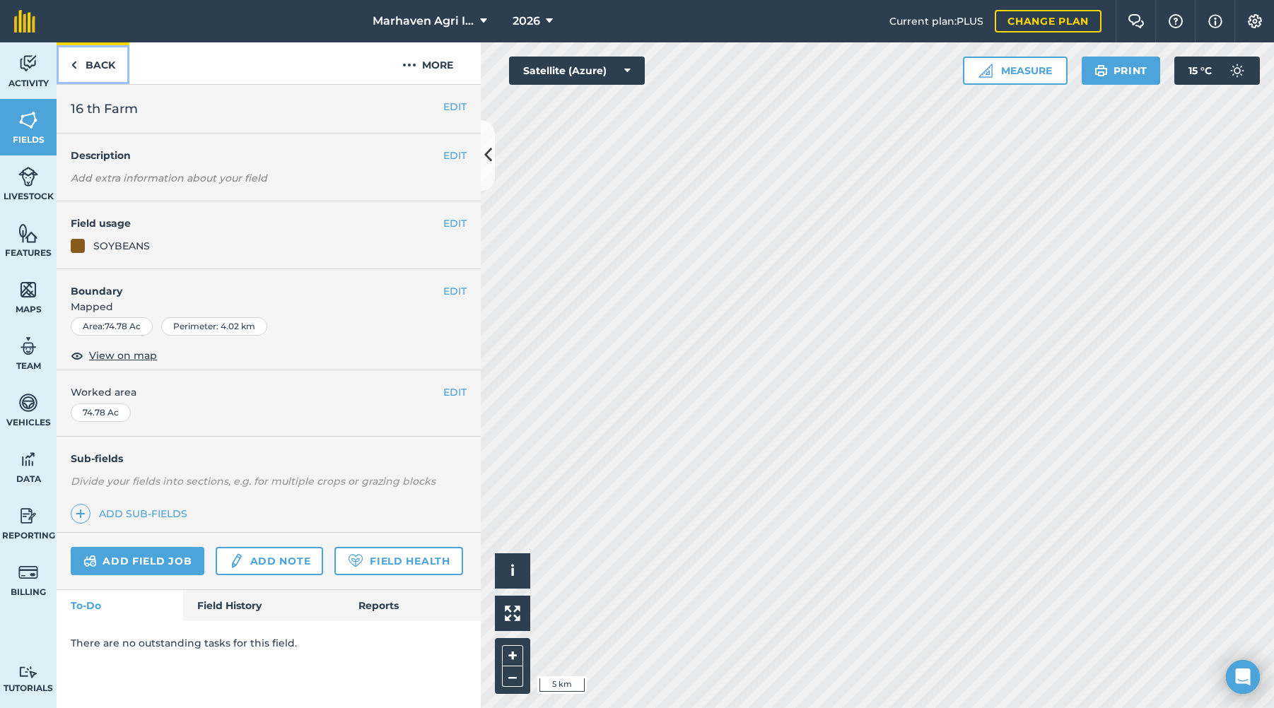
click at [98, 66] on link "Back" at bounding box center [93, 63] width 73 height 42
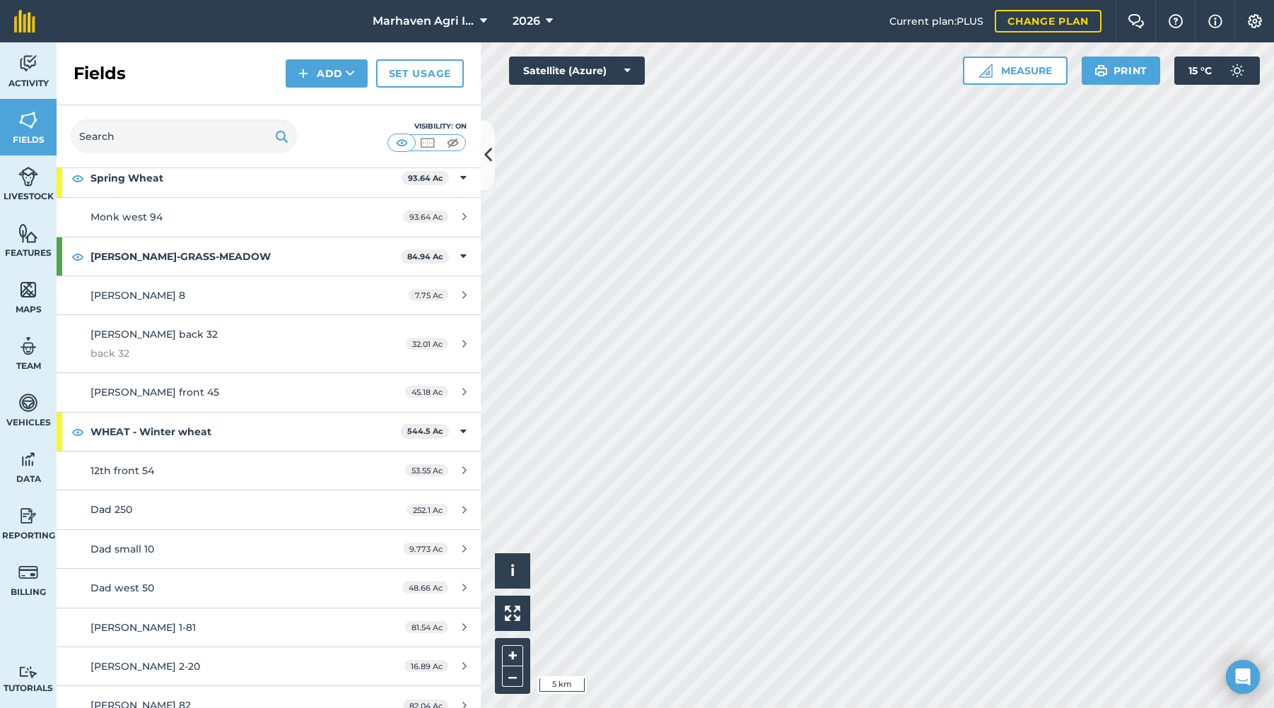
scroll to position [1463, 0]
click at [25, 522] on img at bounding box center [28, 515] width 20 height 21
